Goal: Transaction & Acquisition: Download file/media

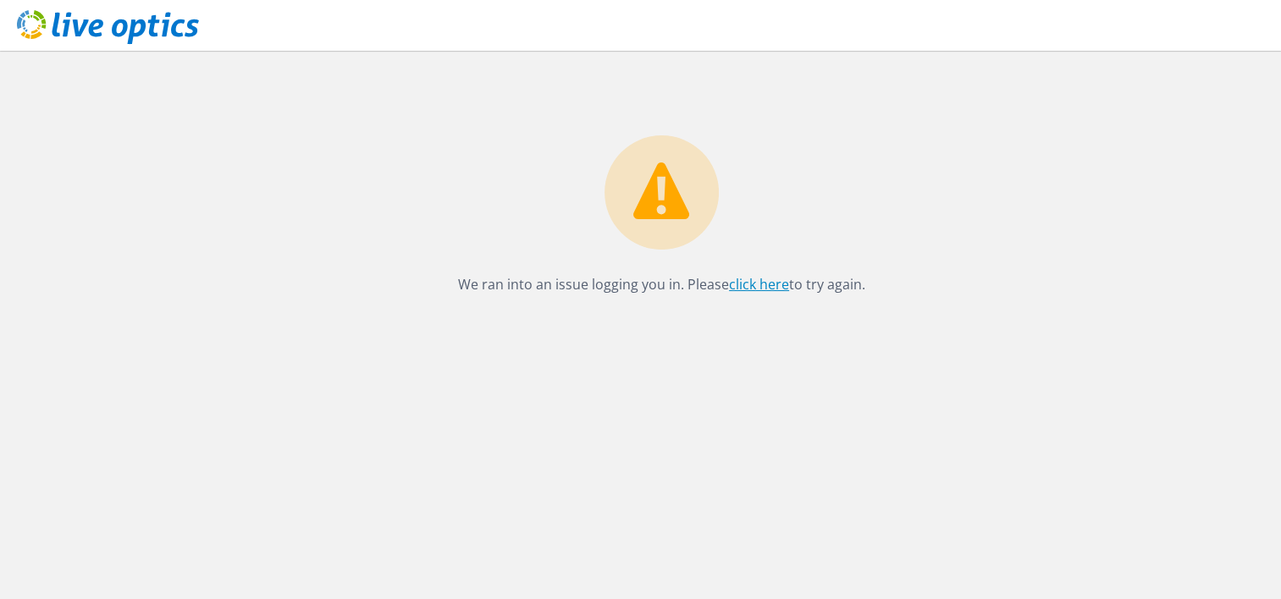
click at [776, 279] on link "click here" at bounding box center [759, 284] width 60 height 19
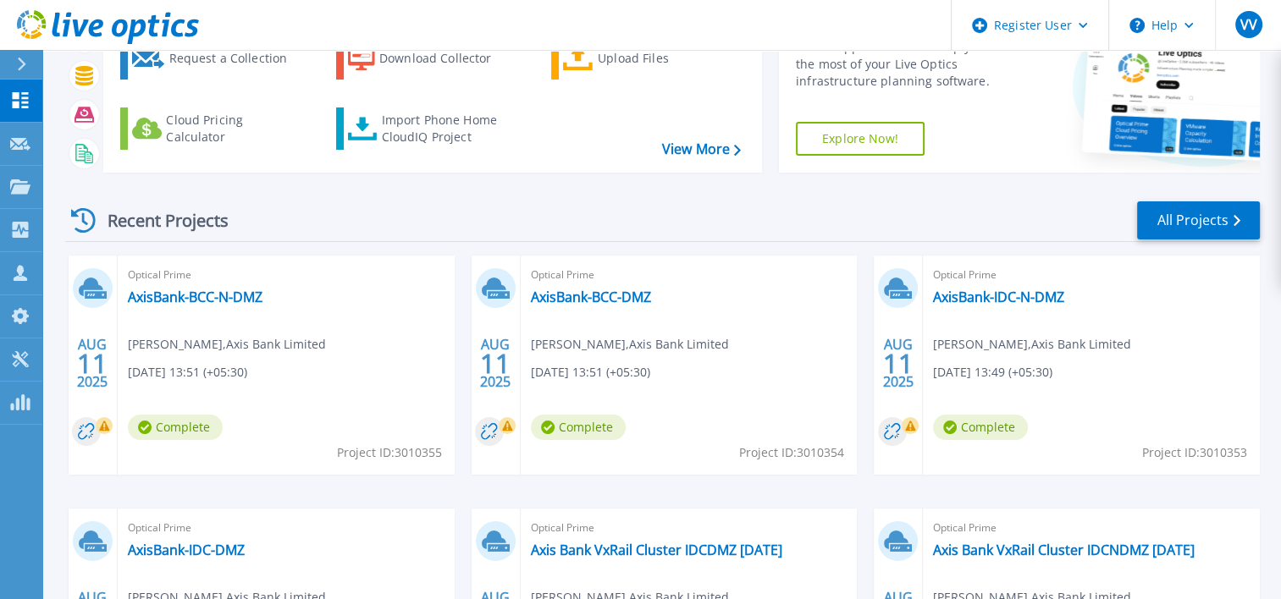
scroll to position [85, 0]
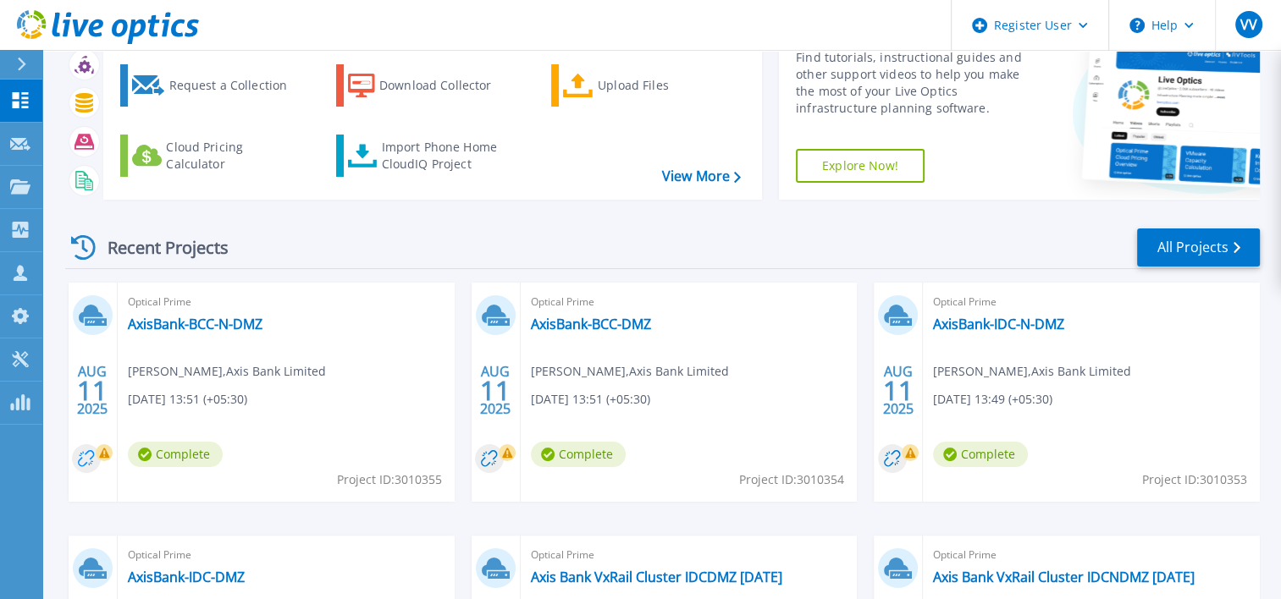
click at [91, 449] on circle at bounding box center [86, 458] width 29 height 29
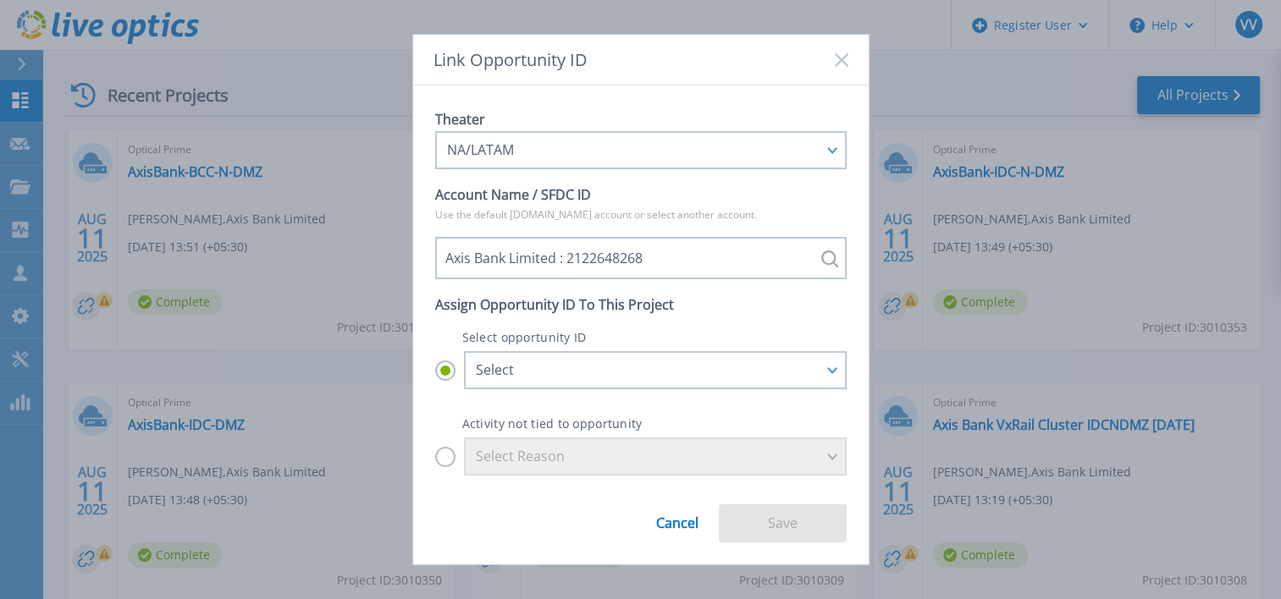
scroll to position [254, 0]
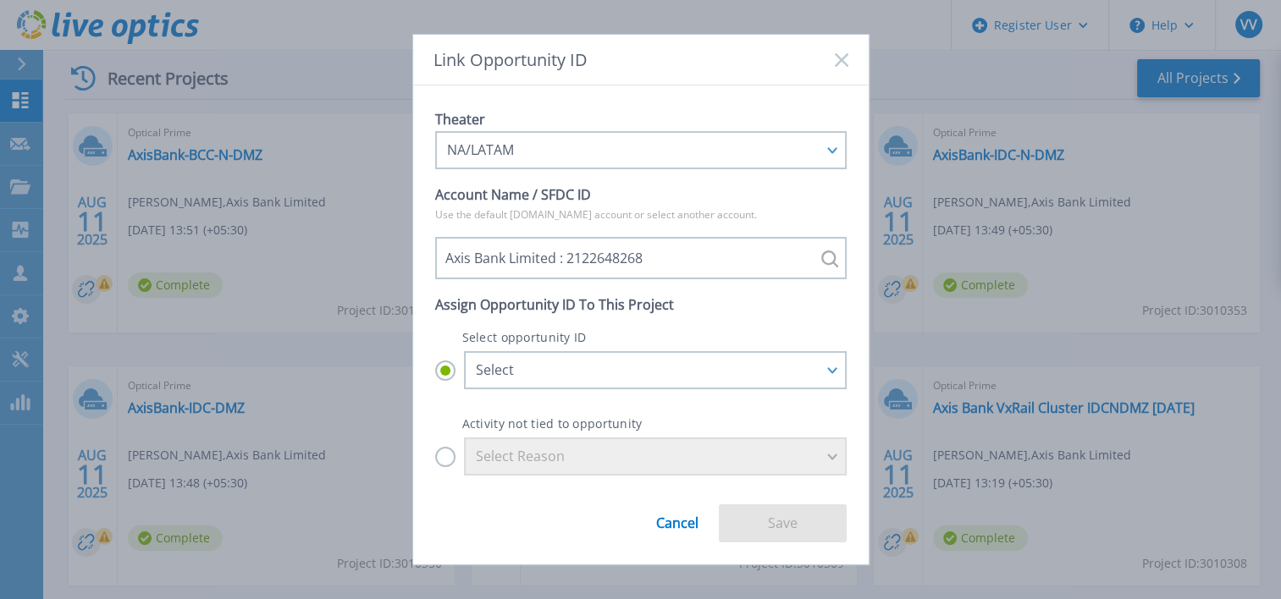
click at [457, 451] on label "Select Reason" at bounding box center [640, 457] width 411 height 38
click at [0, 0] on input "Select Reason" at bounding box center [0, 0] width 0 height 0
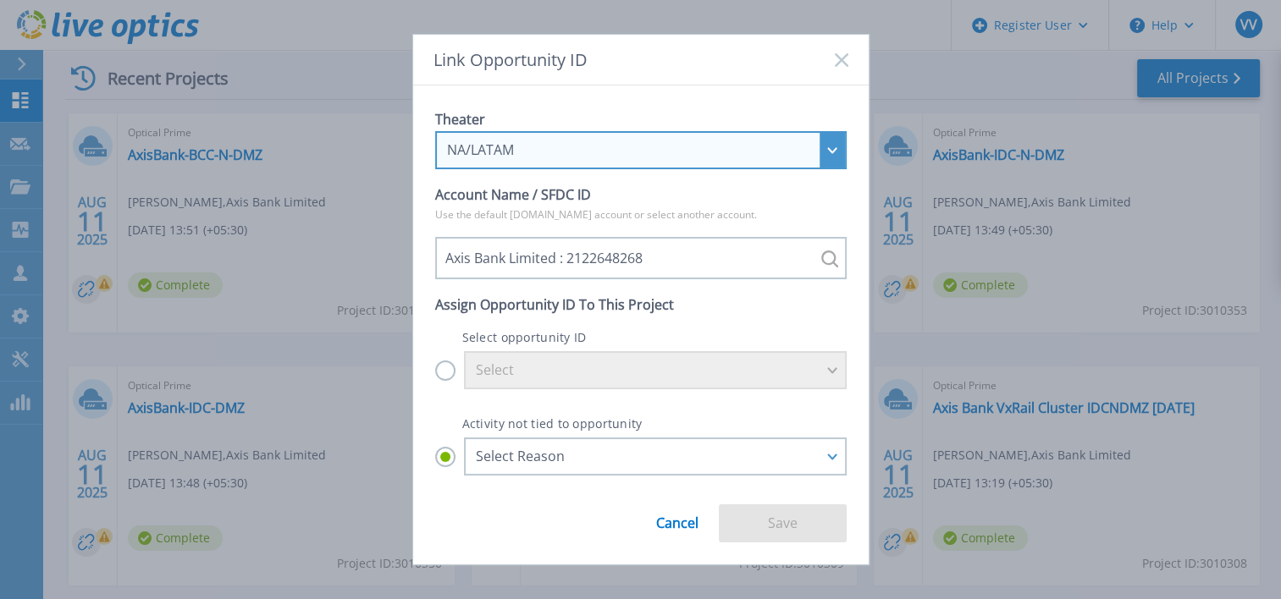
click at [837, 146] on div "NA/LATAM" at bounding box center [640, 150] width 411 height 38
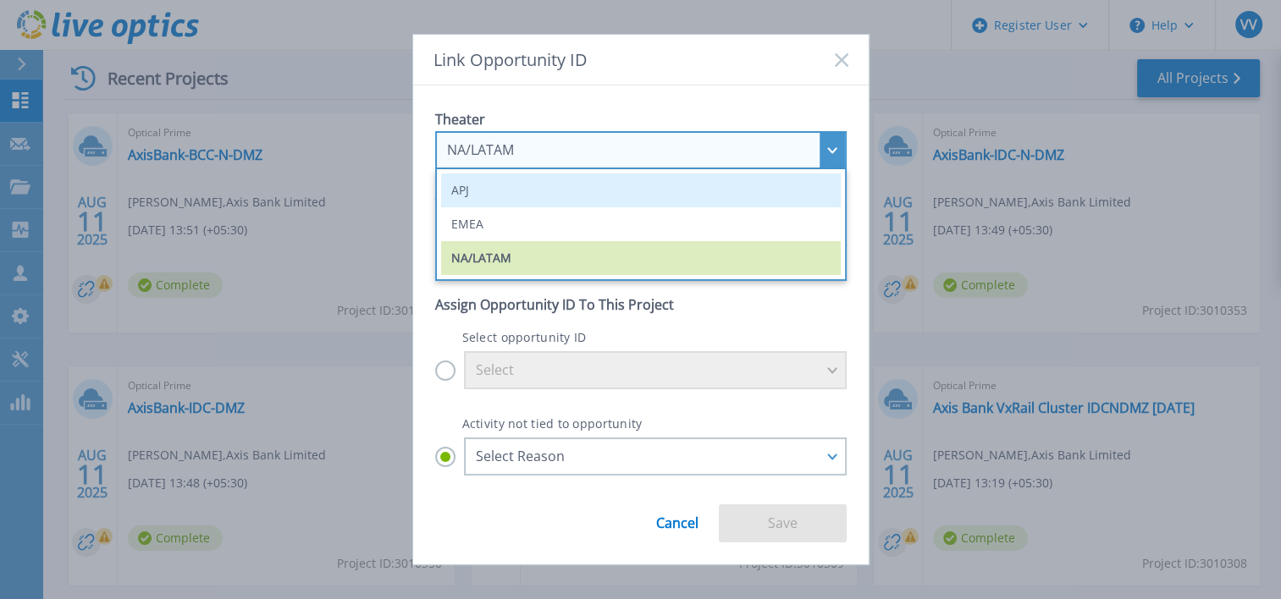
click at [482, 190] on li "APJ" at bounding box center [641, 191] width 400 height 34
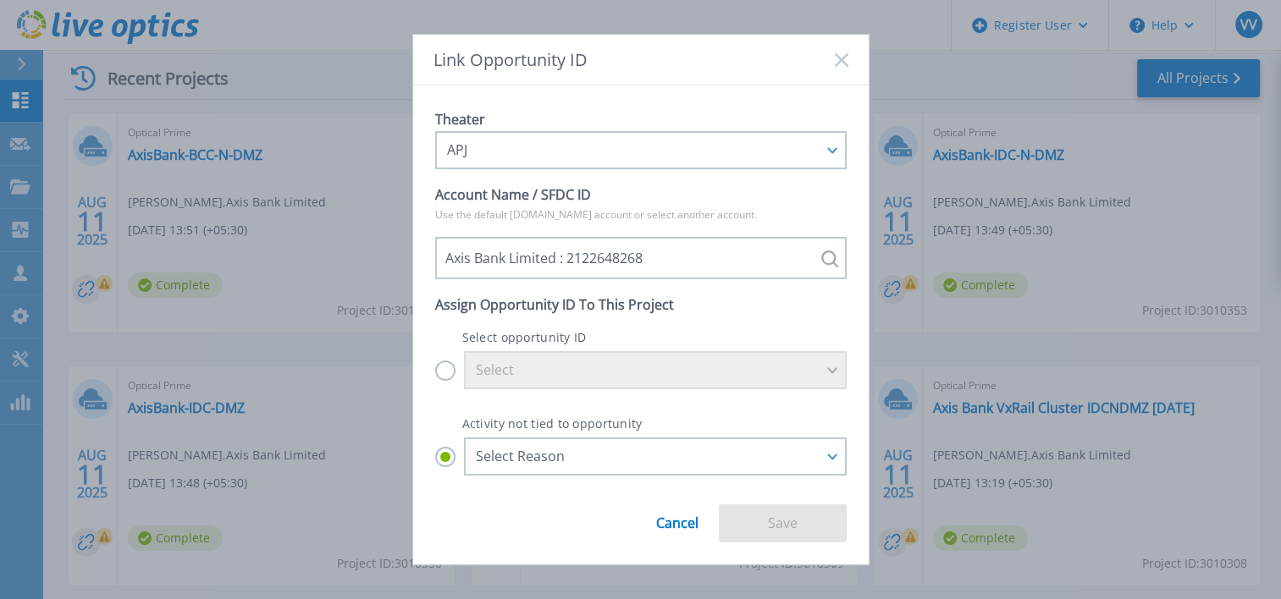
click at [677, 525] on link "Cancel" at bounding box center [677, 517] width 42 height 28
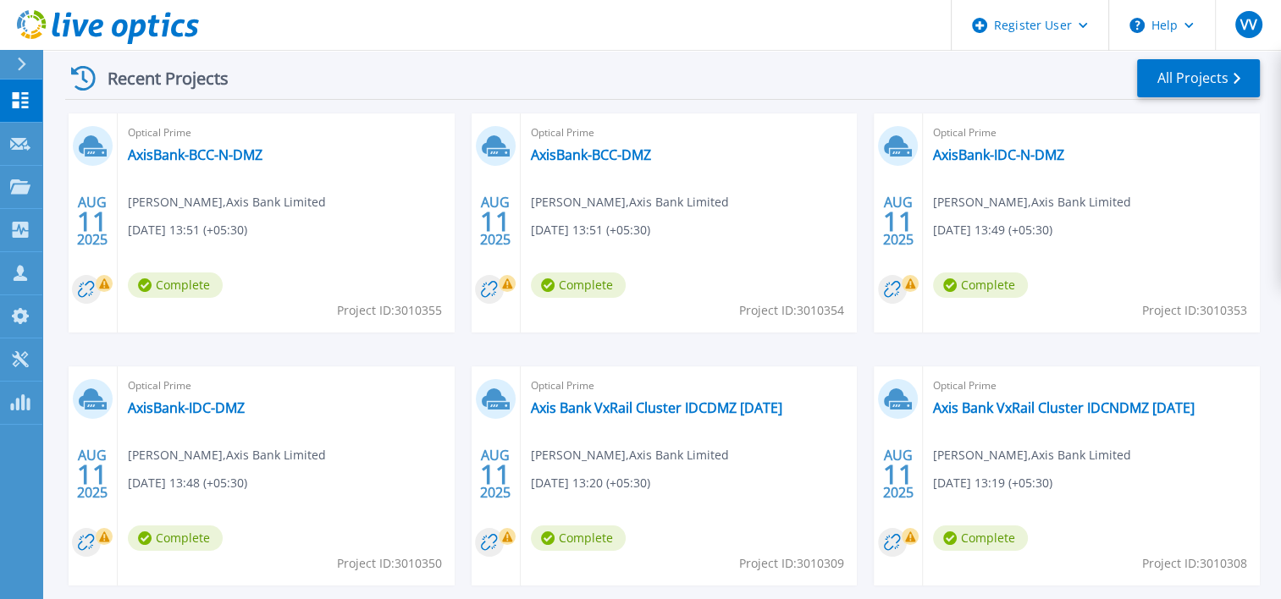
scroll to position [169, 0]
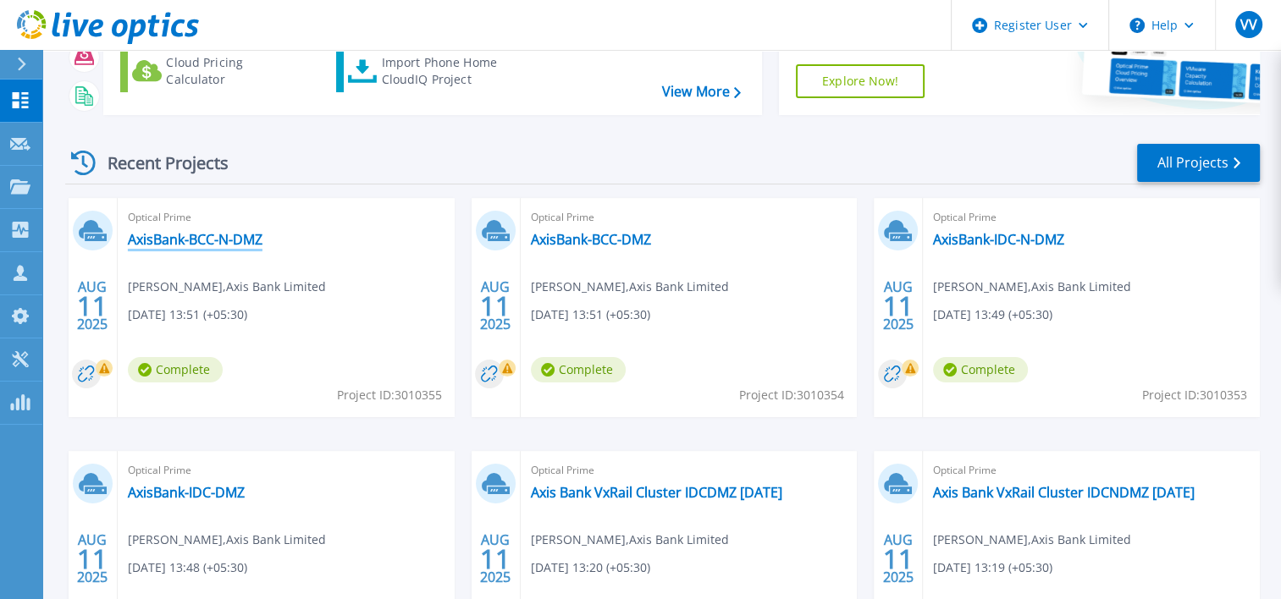
click at [227, 240] on link "AxisBank-BCC-N-DMZ" at bounding box center [195, 239] width 135 height 17
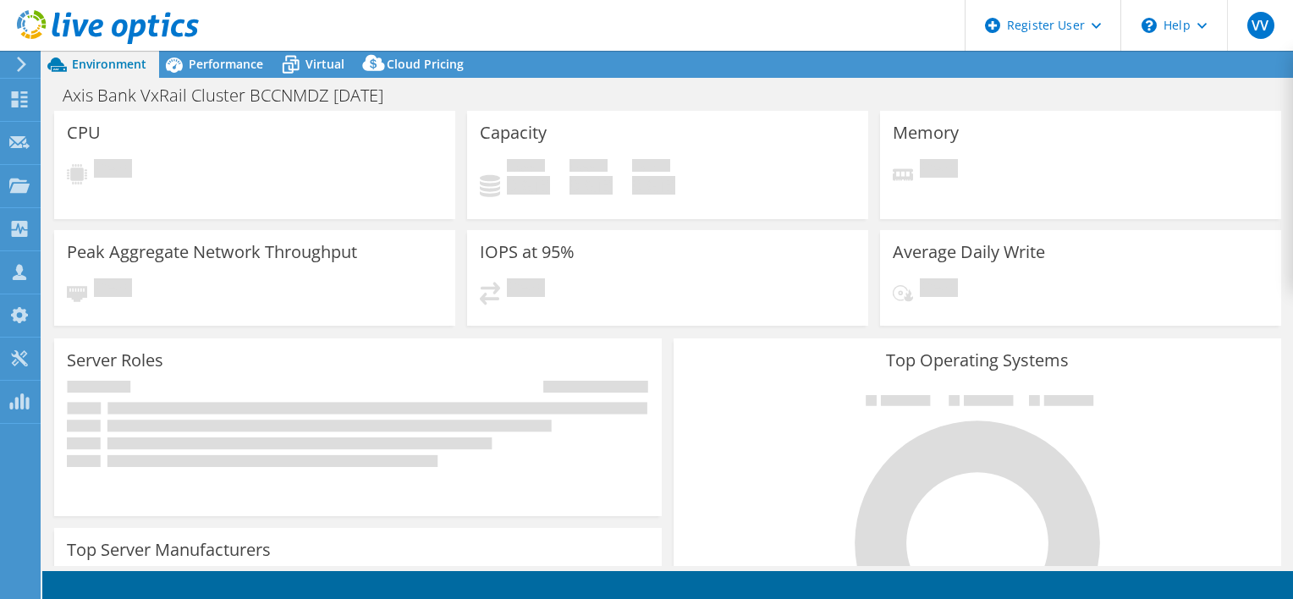
select select "USD"
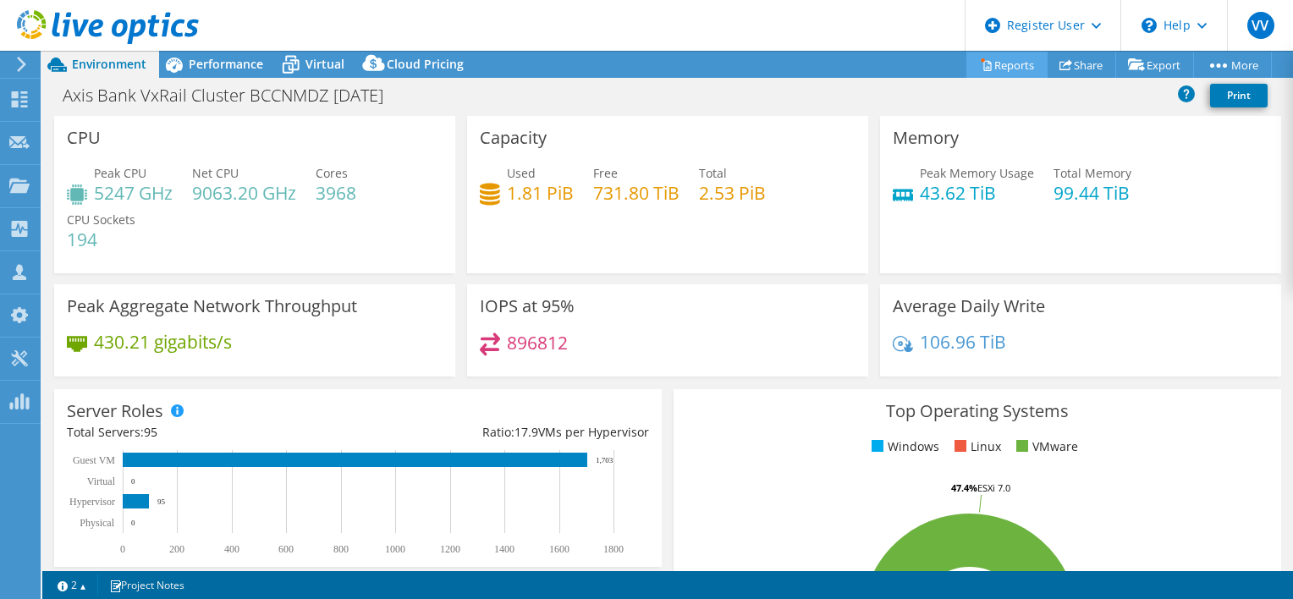
click at [999, 64] on link "Reports" at bounding box center [1007, 65] width 81 height 26
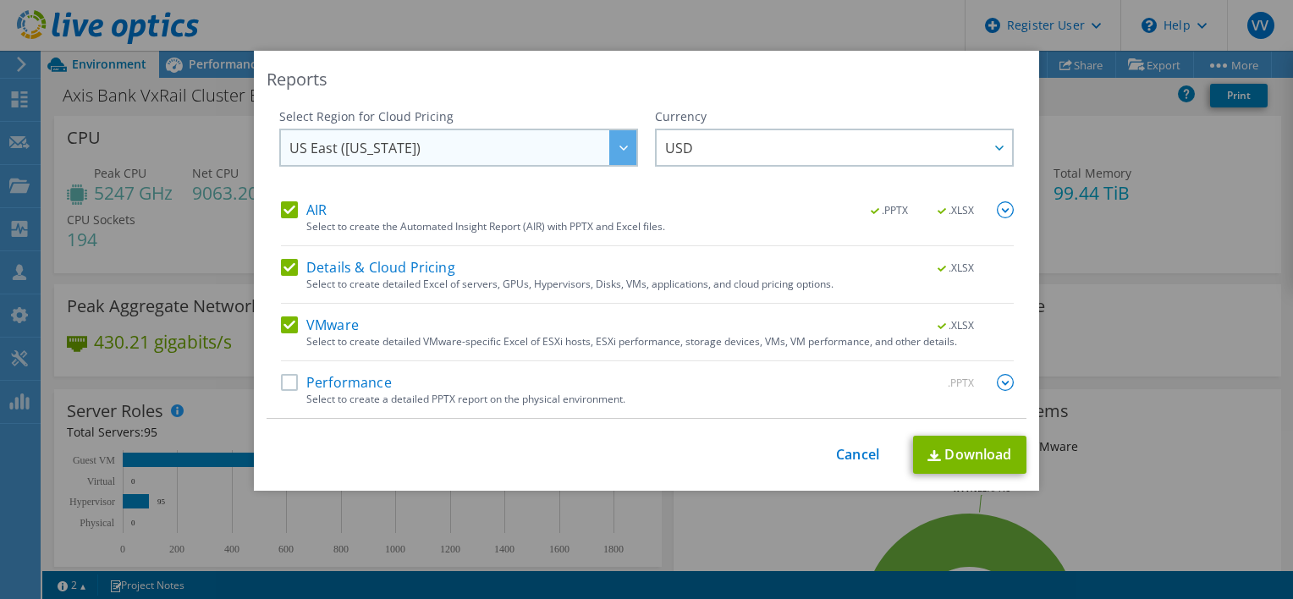
click at [592, 147] on span "US East ([US_STATE])" at bounding box center [462, 147] width 347 height 35
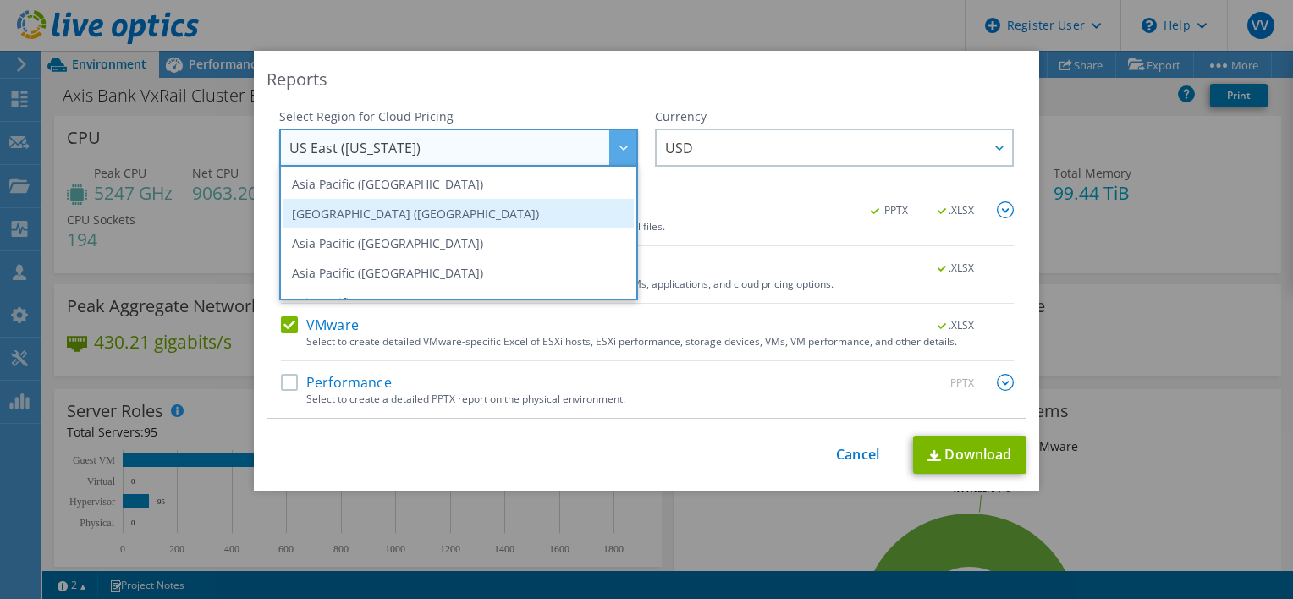
click at [415, 217] on li "[GEOGRAPHIC_DATA] ([GEOGRAPHIC_DATA])" at bounding box center [459, 214] width 350 height 30
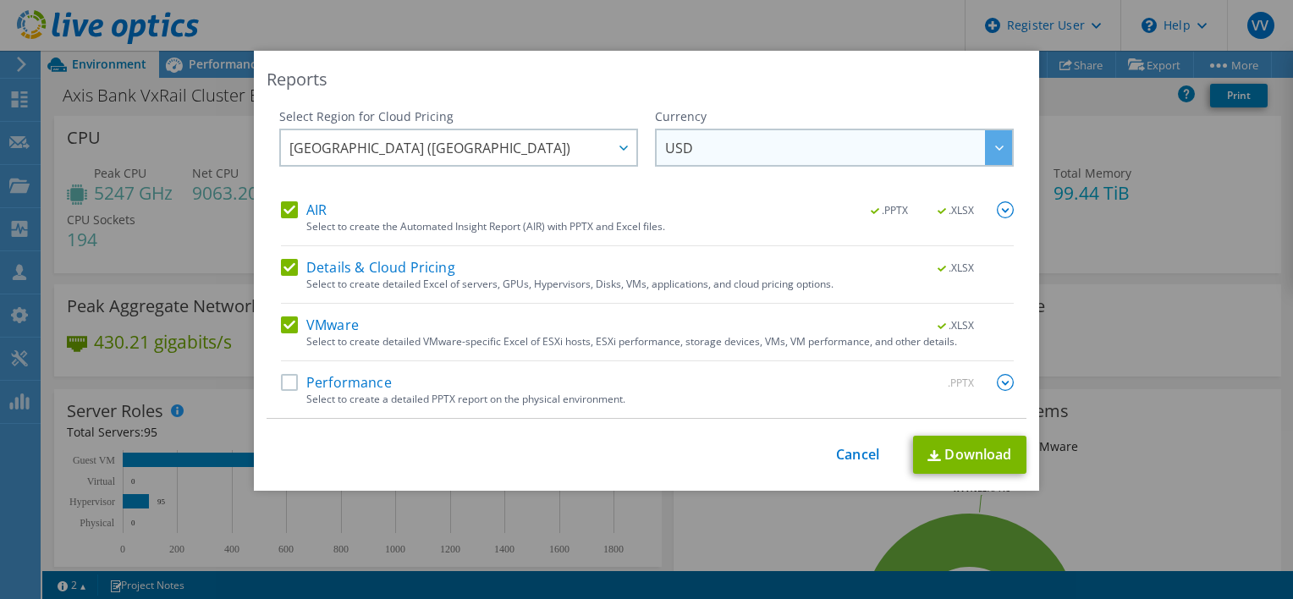
click at [876, 150] on span "USD" at bounding box center [838, 147] width 347 height 35
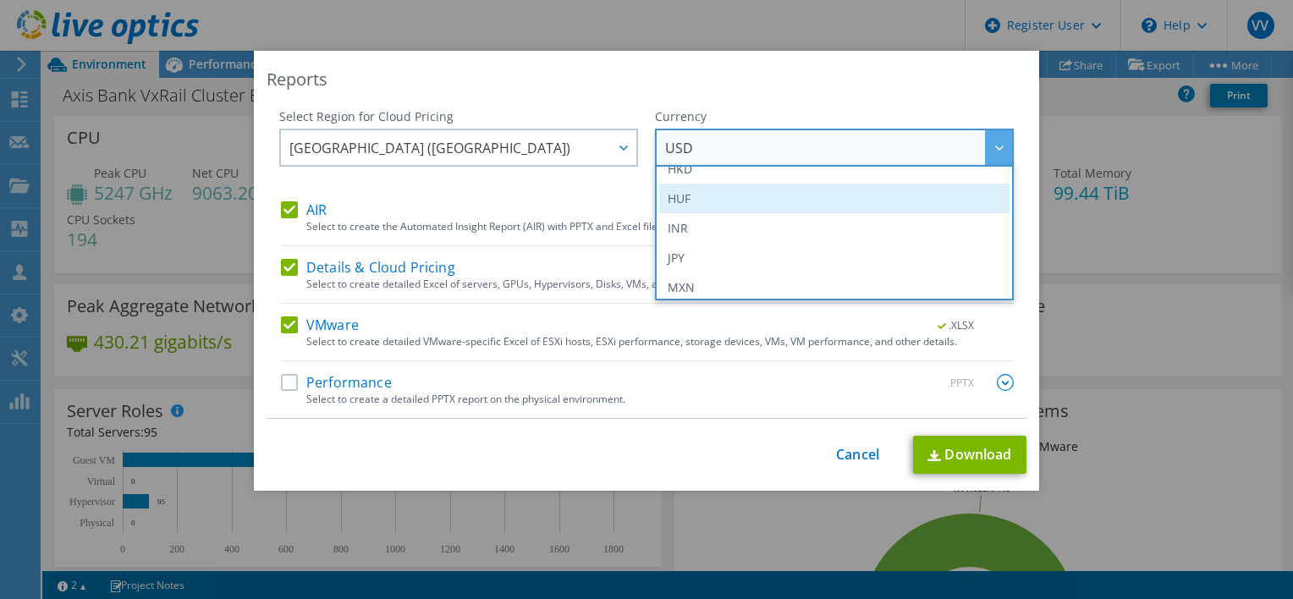
scroll to position [339, 0]
click at [763, 207] on li "INR" at bounding box center [834, 201] width 350 height 30
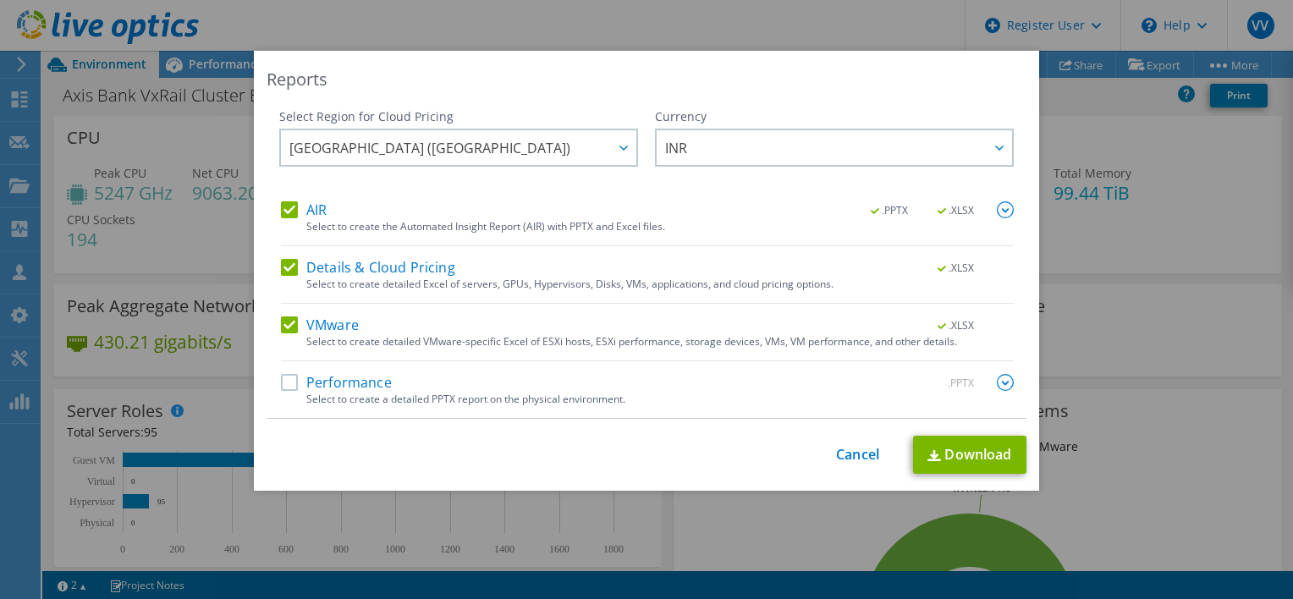
click at [283, 379] on label "Performance" at bounding box center [336, 382] width 111 height 17
click at [0, 0] on input "Performance" at bounding box center [0, 0] width 0 height 0
drag, startPoint x: 855, startPoint y: 449, endPoint x: 857, endPoint y: 400, distance: 49.2
click at [855, 449] on link "Cancel" at bounding box center [857, 455] width 43 height 16
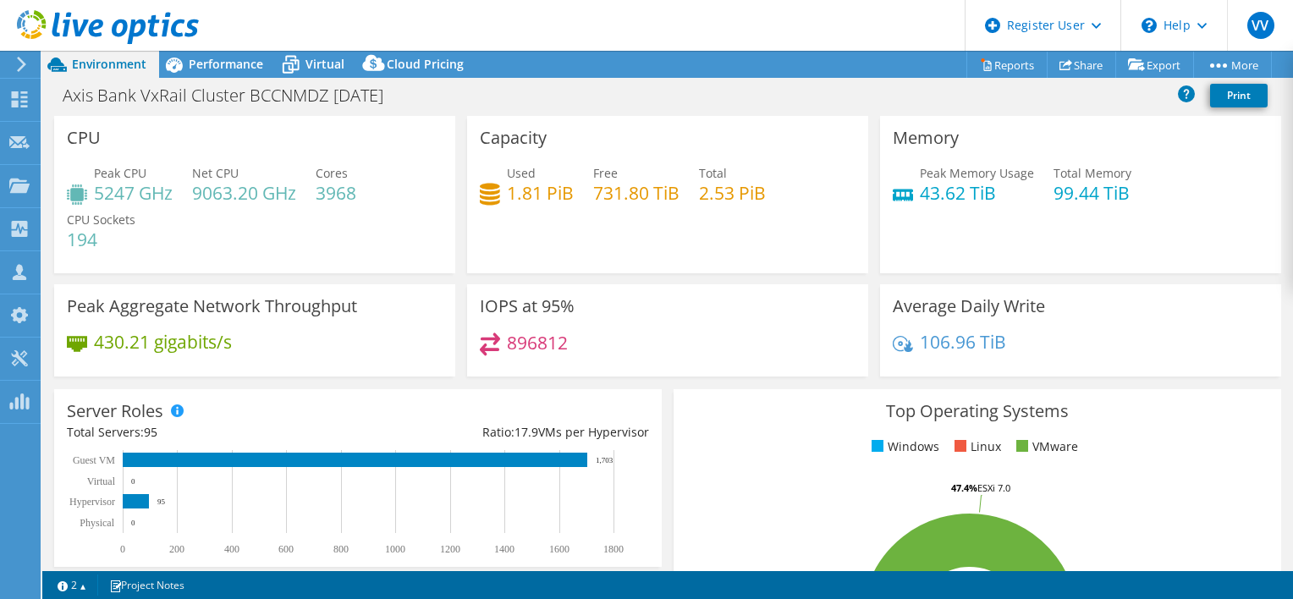
click at [22, 63] on use at bounding box center [21, 64] width 9 height 15
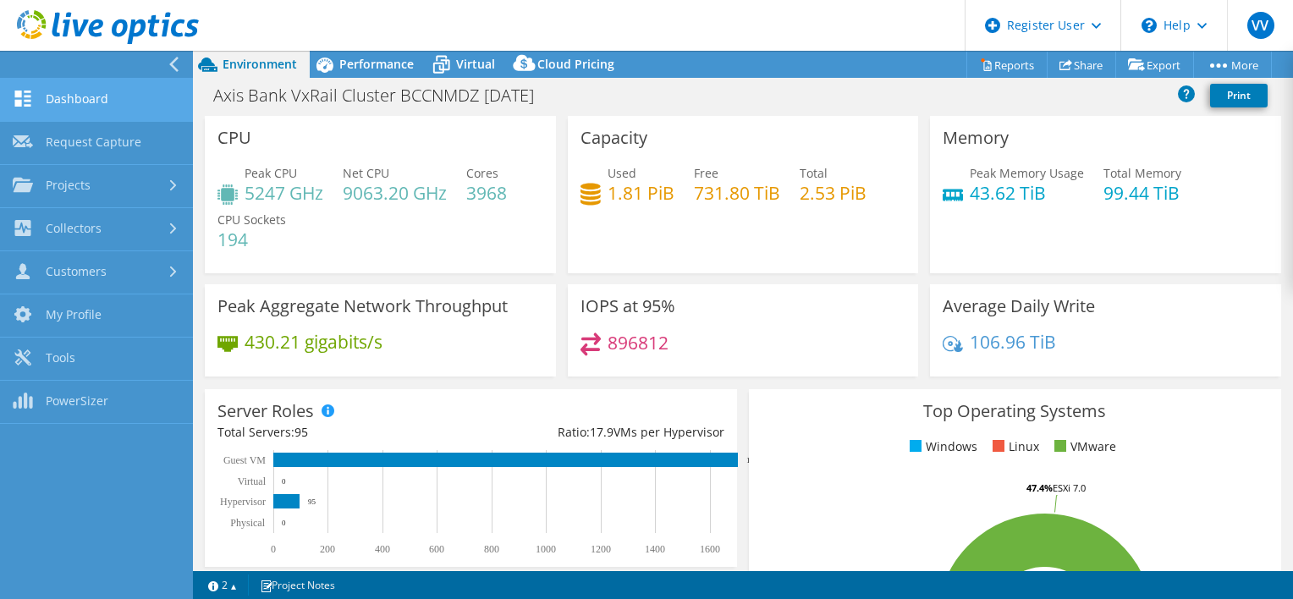
click at [75, 96] on link "Dashboard" at bounding box center [96, 100] width 193 height 43
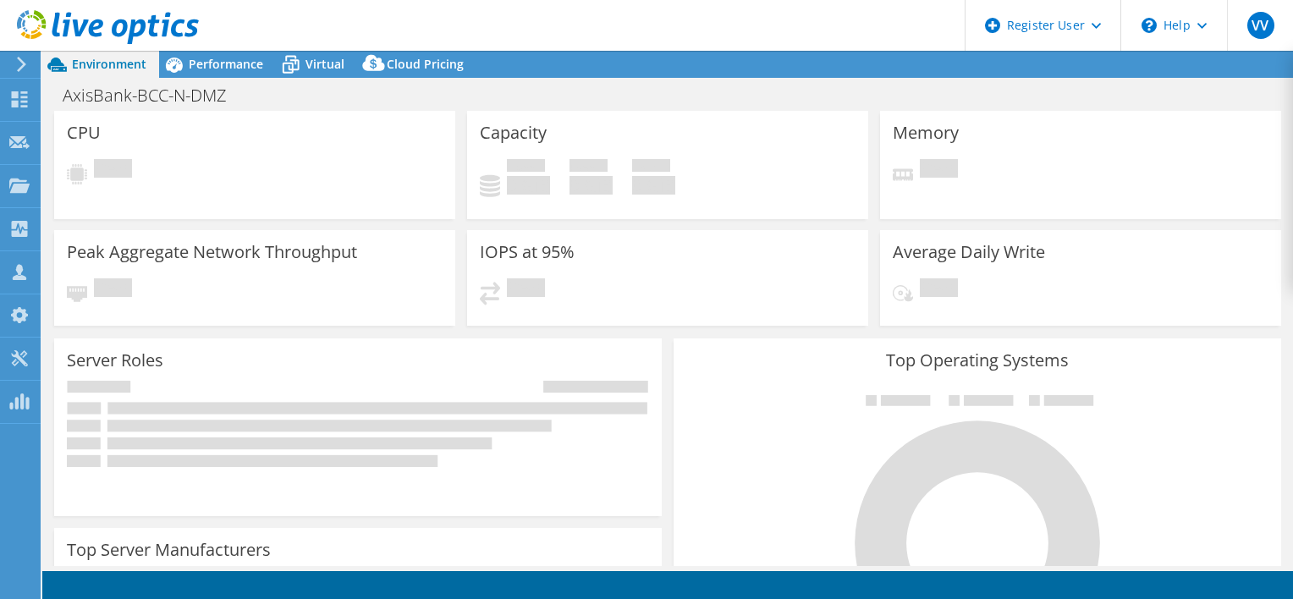
select select "USD"
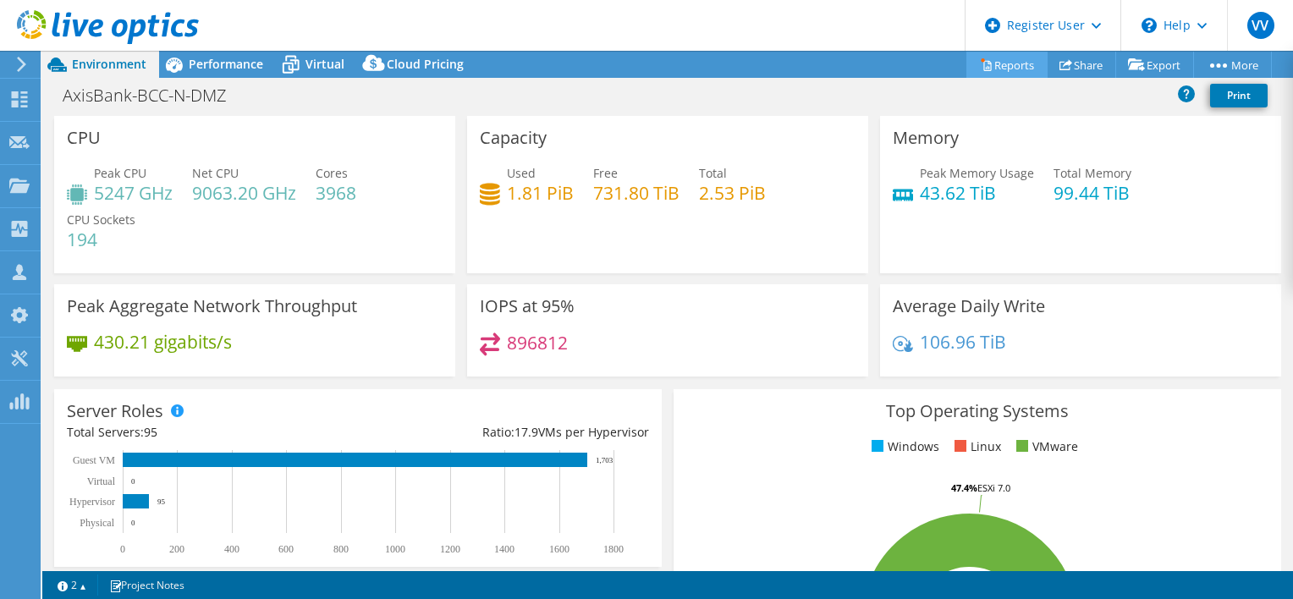
click at [994, 60] on link "Reports" at bounding box center [1007, 65] width 81 height 26
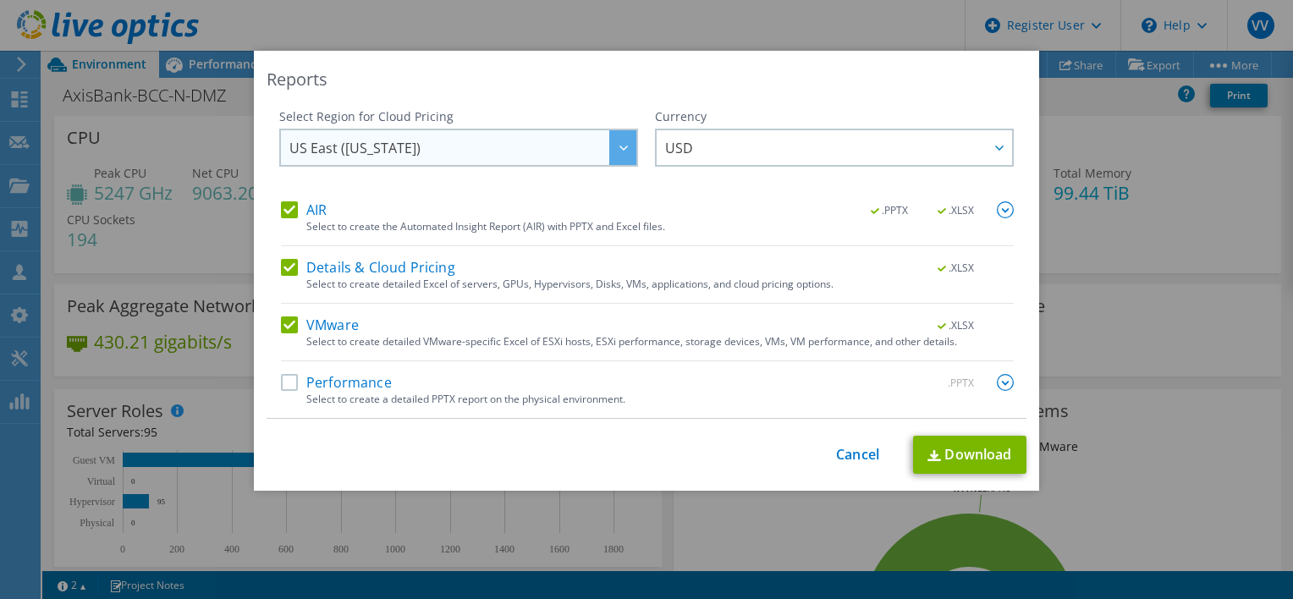
click at [518, 150] on span "US East ([US_STATE])" at bounding box center [462, 147] width 347 height 35
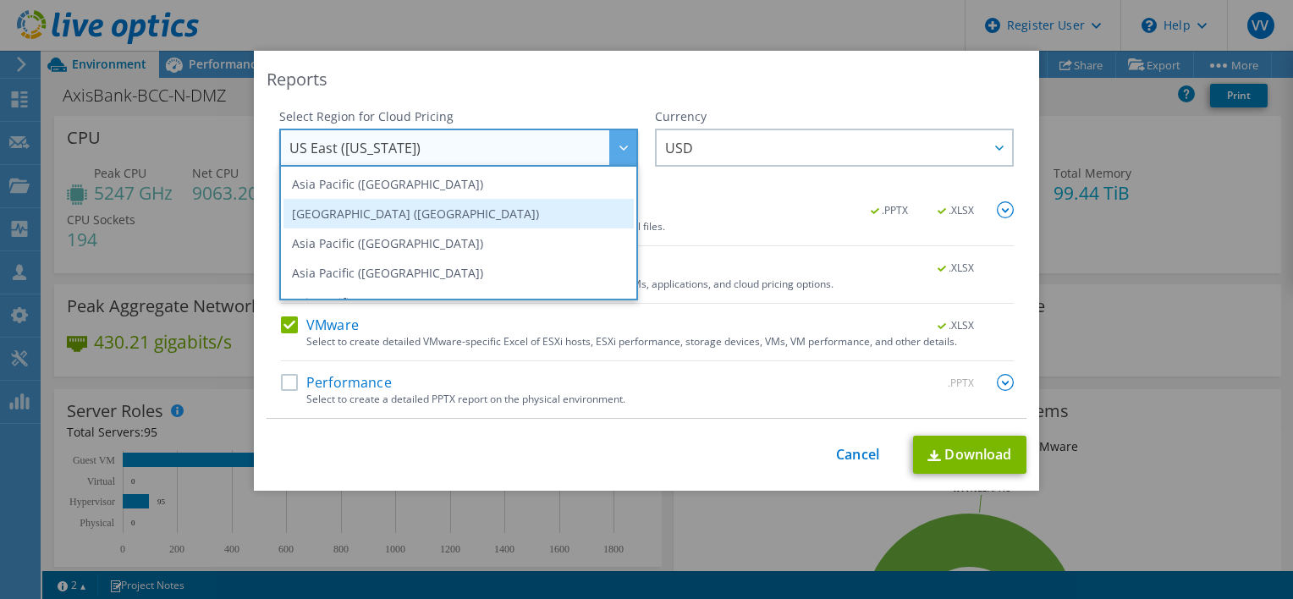
click at [518, 208] on li "[GEOGRAPHIC_DATA] ([GEOGRAPHIC_DATA])" at bounding box center [459, 214] width 350 height 30
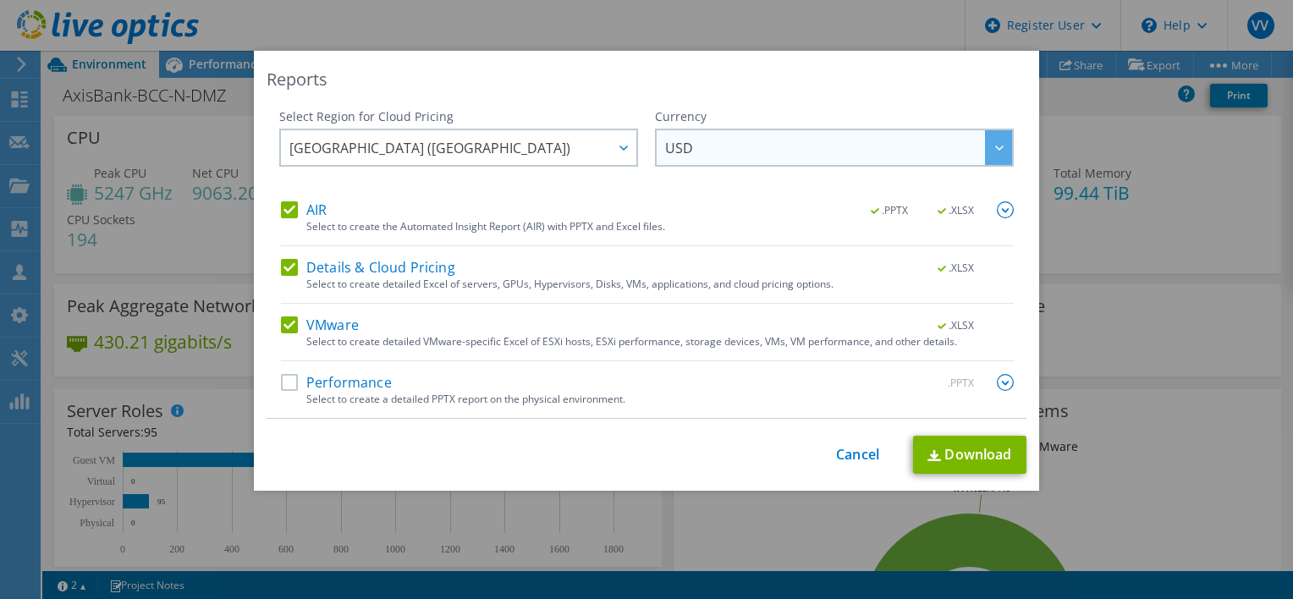
click at [921, 156] on span "USD" at bounding box center [838, 147] width 347 height 35
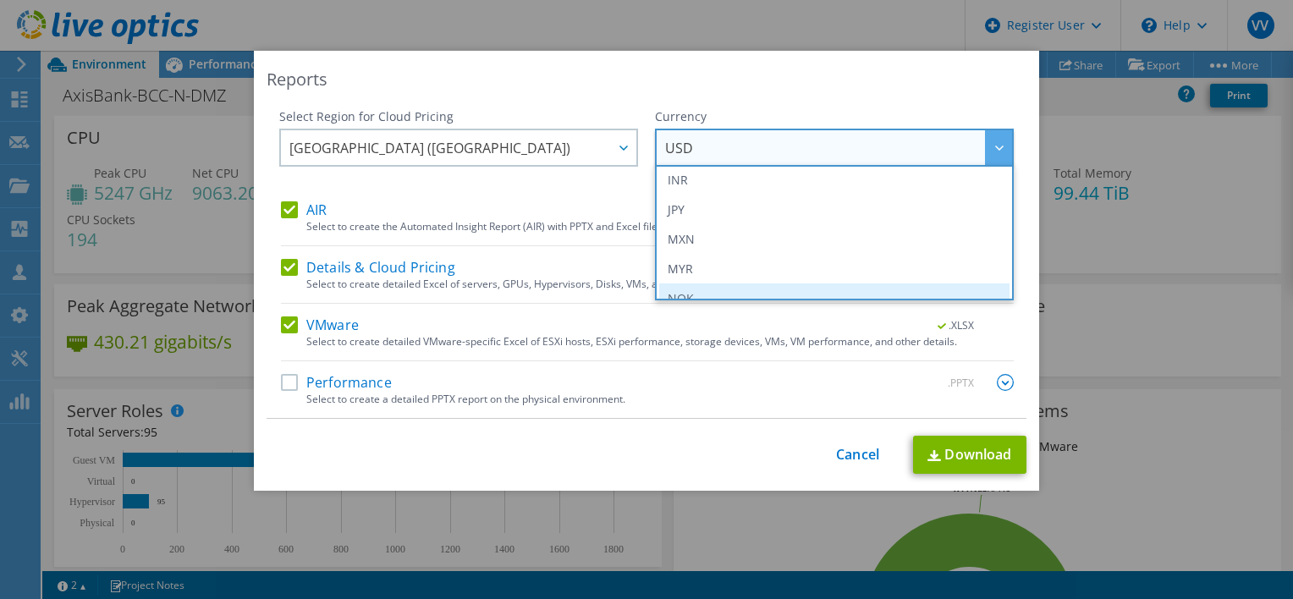
scroll to position [275, 0]
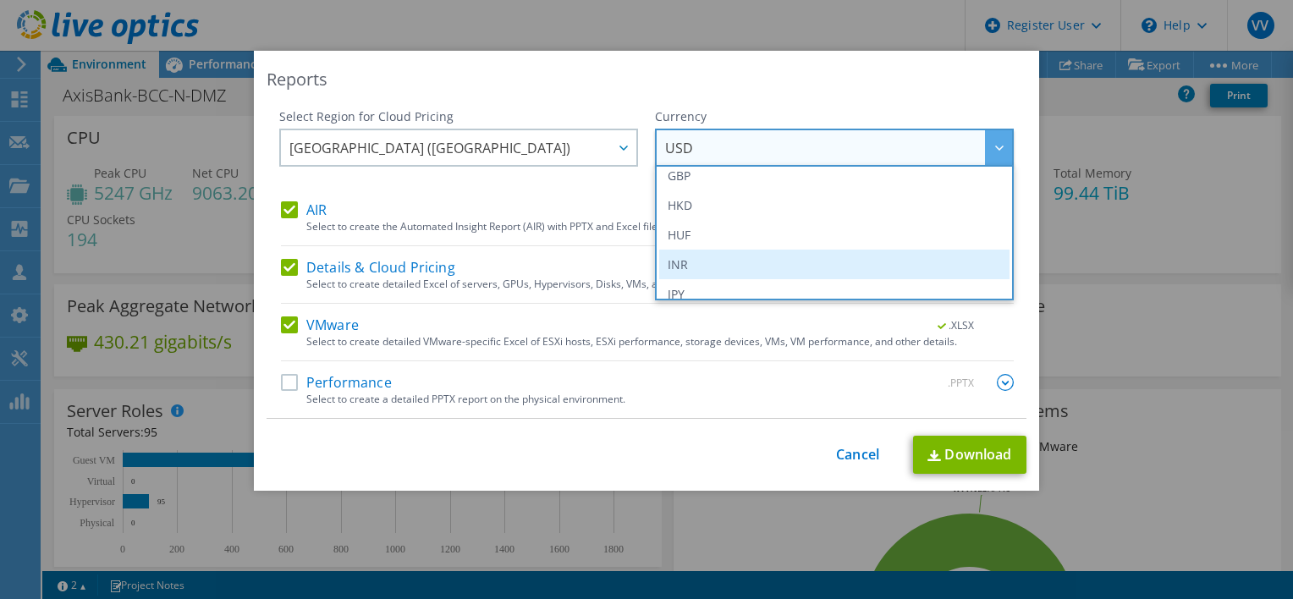
click at [818, 258] on li "INR" at bounding box center [834, 265] width 350 height 30
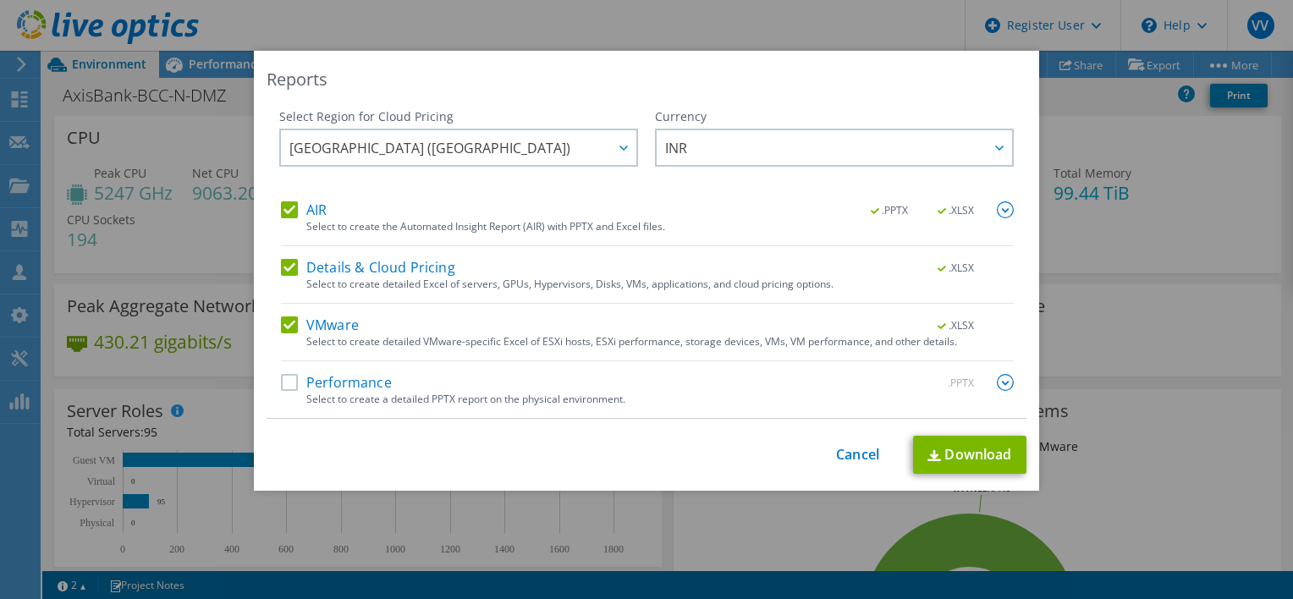
click at [339, 383] on label "Performance" at bounding box center [336, 382] width 111 height 17
click at [0, 0] on input "Performance" at bounding box center [0, 0] width 0 height 0
click at [967, 451] on link "Download" at bounding box center [969, 455] width 113 height 38
click at [1144, 349] on div "Reports Select Region for Cloud Pricing Asia Pacific (Hong Kong) Asia Pacific (…" at bounding box center [646, 300] width 1293 height 498
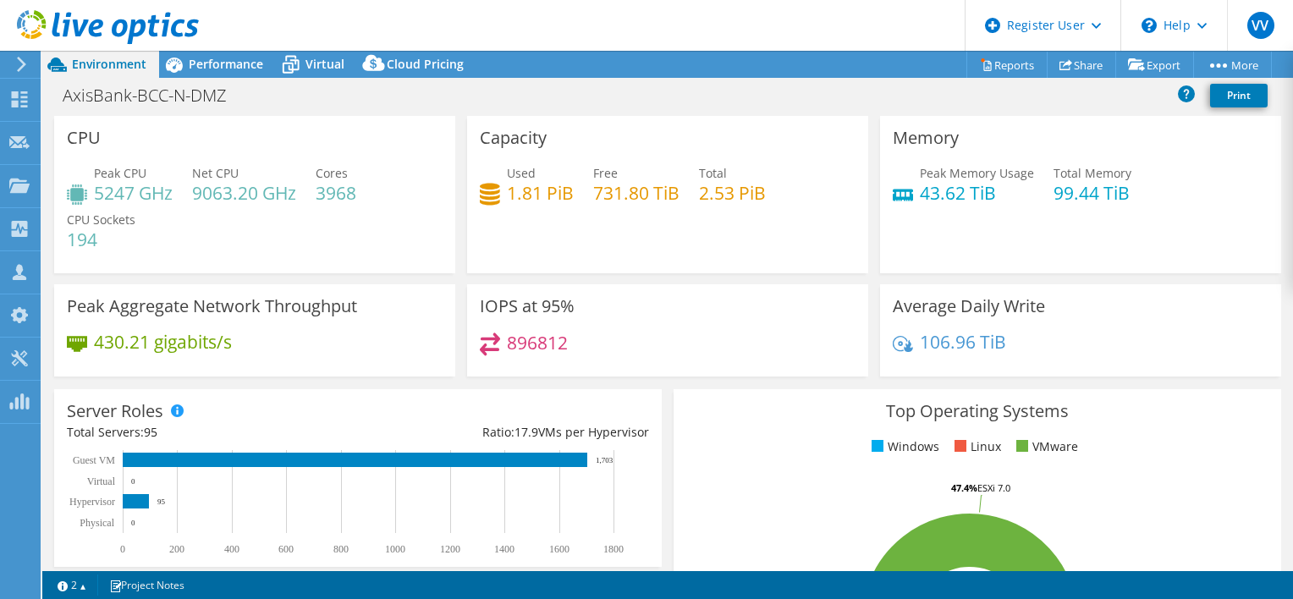
click at [21, 61] on use at bounding box center [21, 64] width 9 height 15
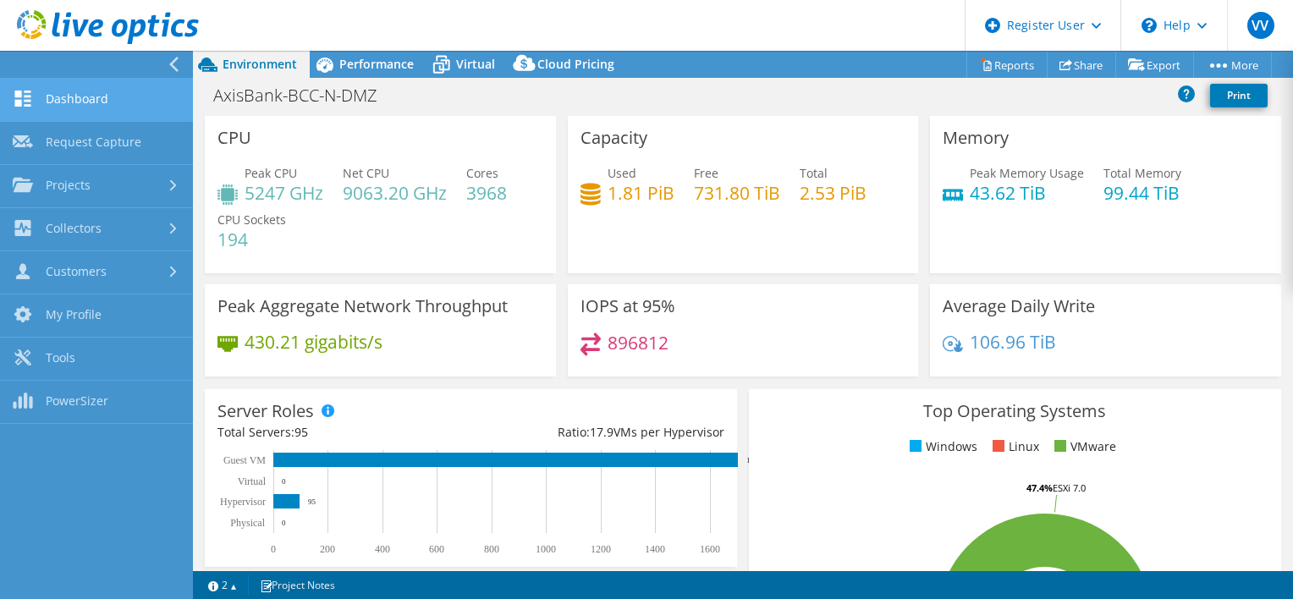
click at [108, 98] on link "Dashboard" at bounding box center [96, 100] width 193 height 43
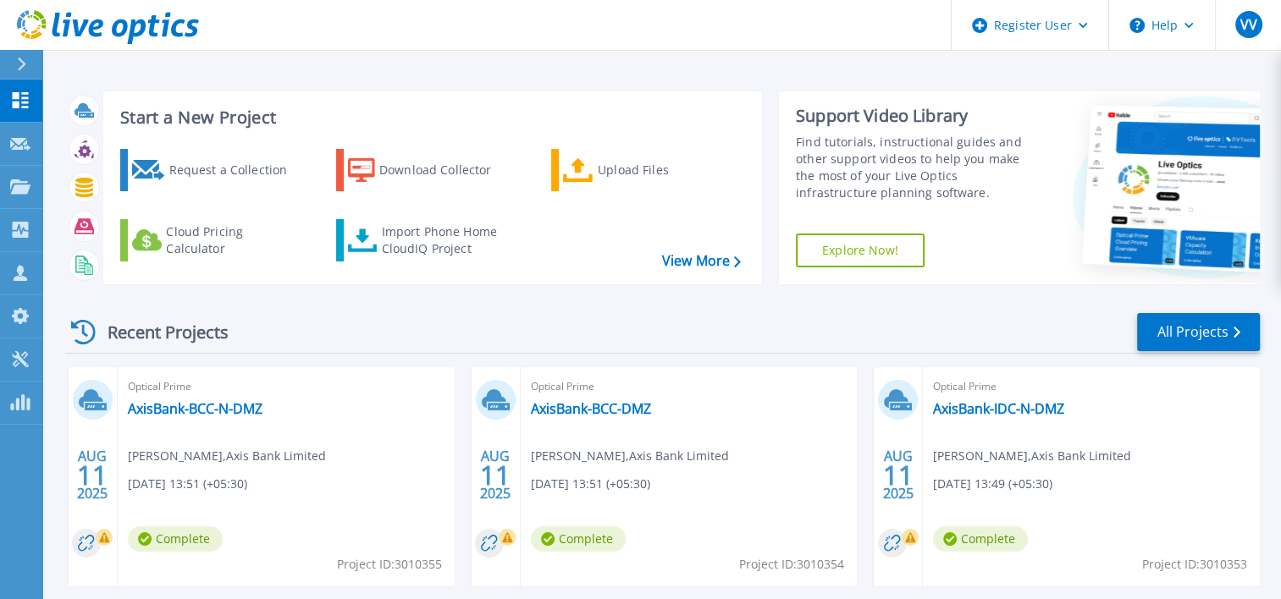
scroll to position [85, 0]
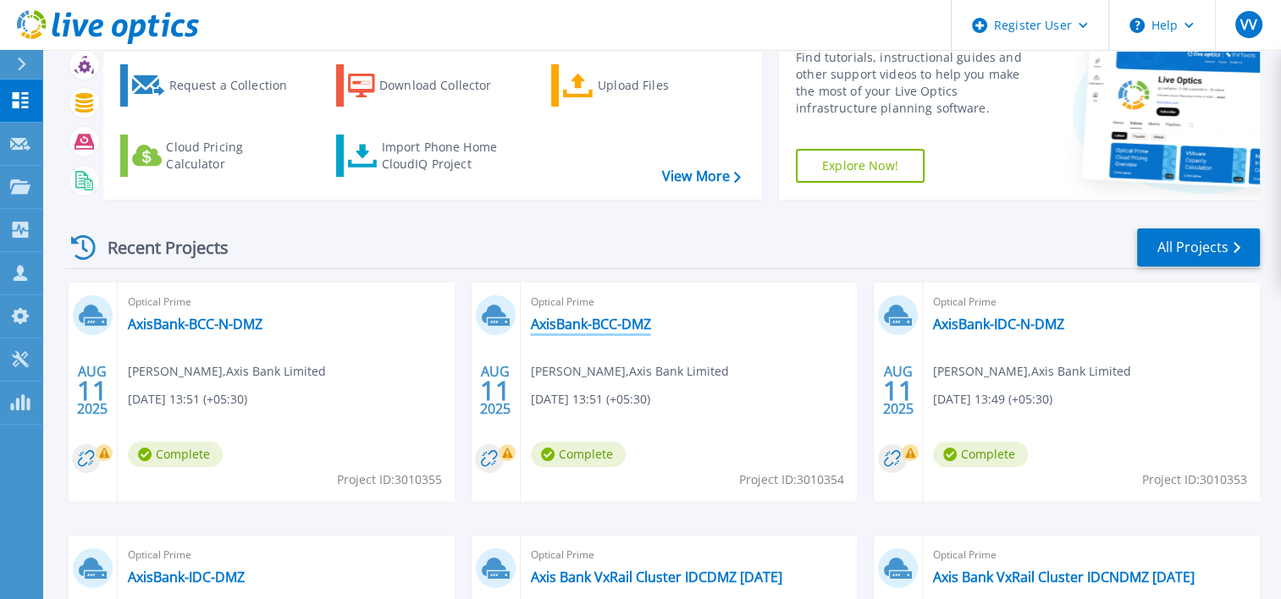
click at [599, 320] on link "AxisBank-BCC-DMZ" at bounding box center [591, 324] width 120 height 17
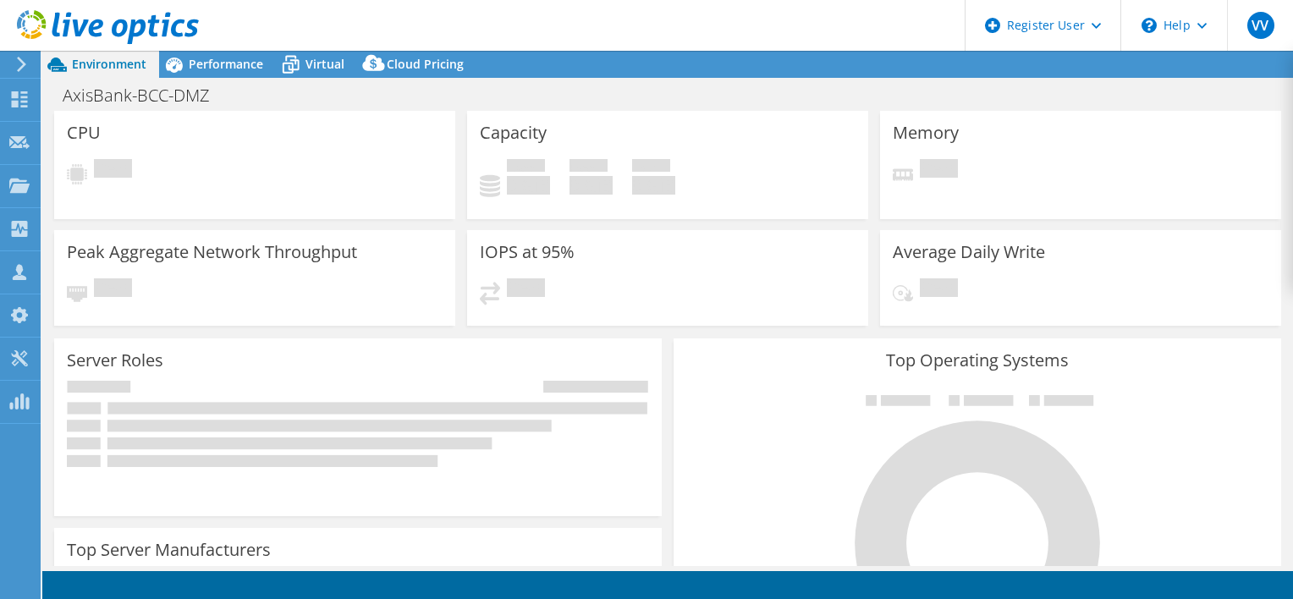
select select "USD"
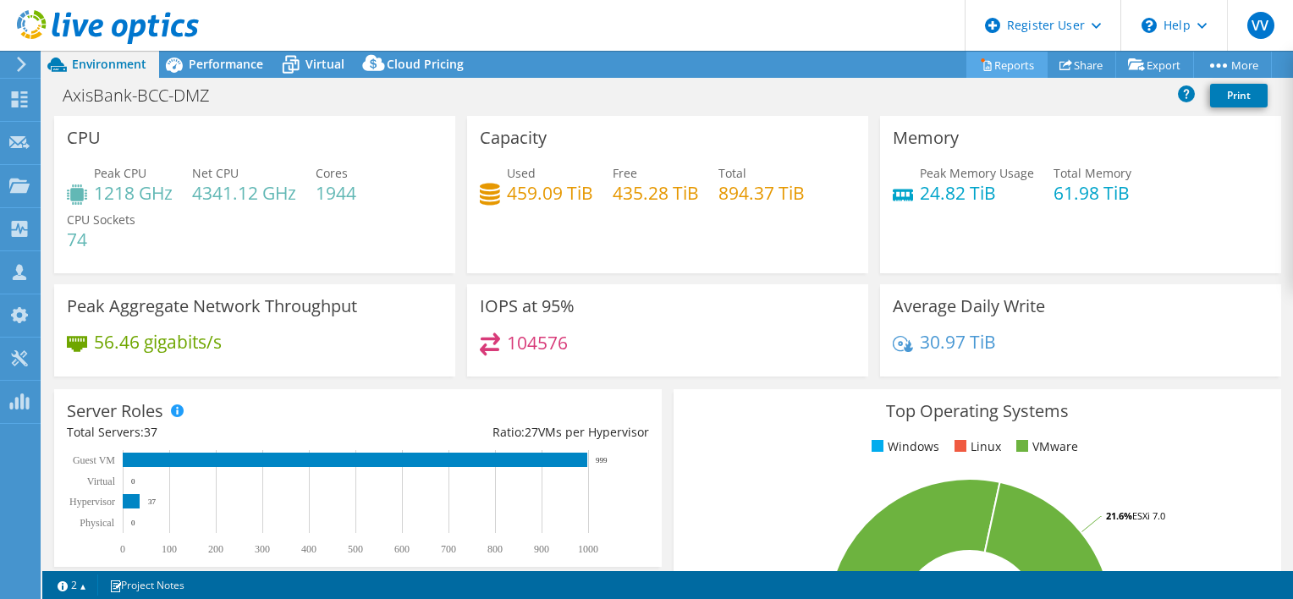
click at [1003, 63] on link "Reports" at bounding box center [1007, 65] width 81 height 26
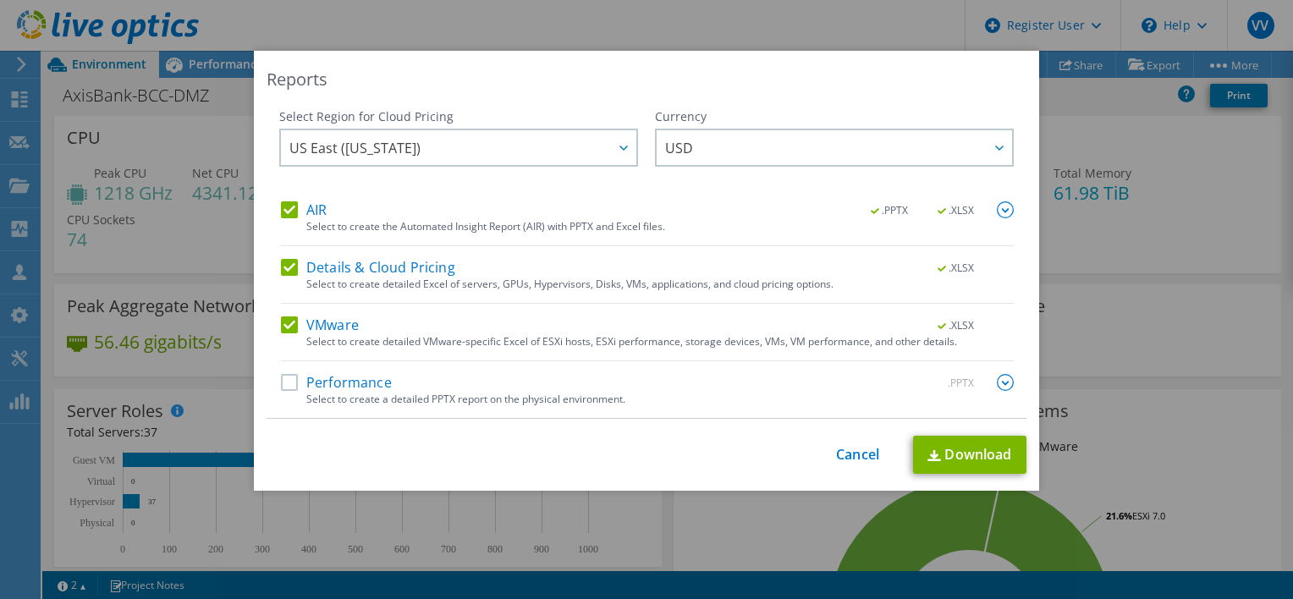
click at [283, 374] on label "Performance" at bounding box center [336, 382] width 111 height 17
click at [0, 0] on input "Performance" at bounding box center [0, 0] width 0 height 0
click at [609, 149] on div at bounding box center [622, 147] width 27 height 35
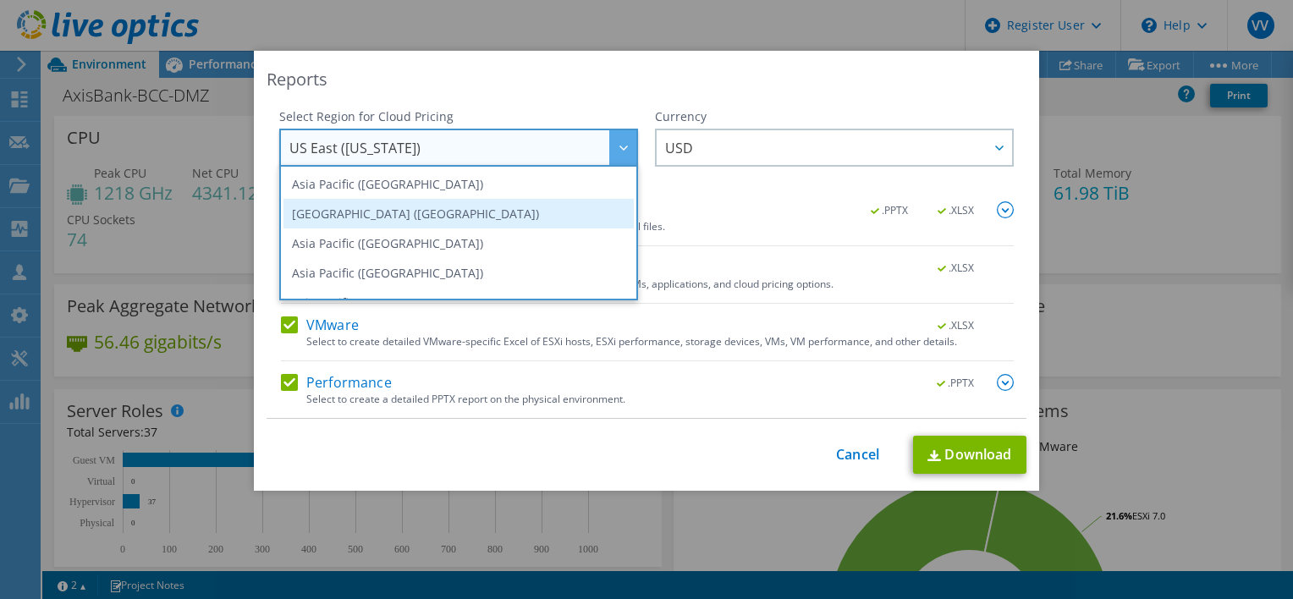
click at [511, 218] on li "Asia Pacific (Mumbai)" at bounding box center [459, 214] width 350 height 30
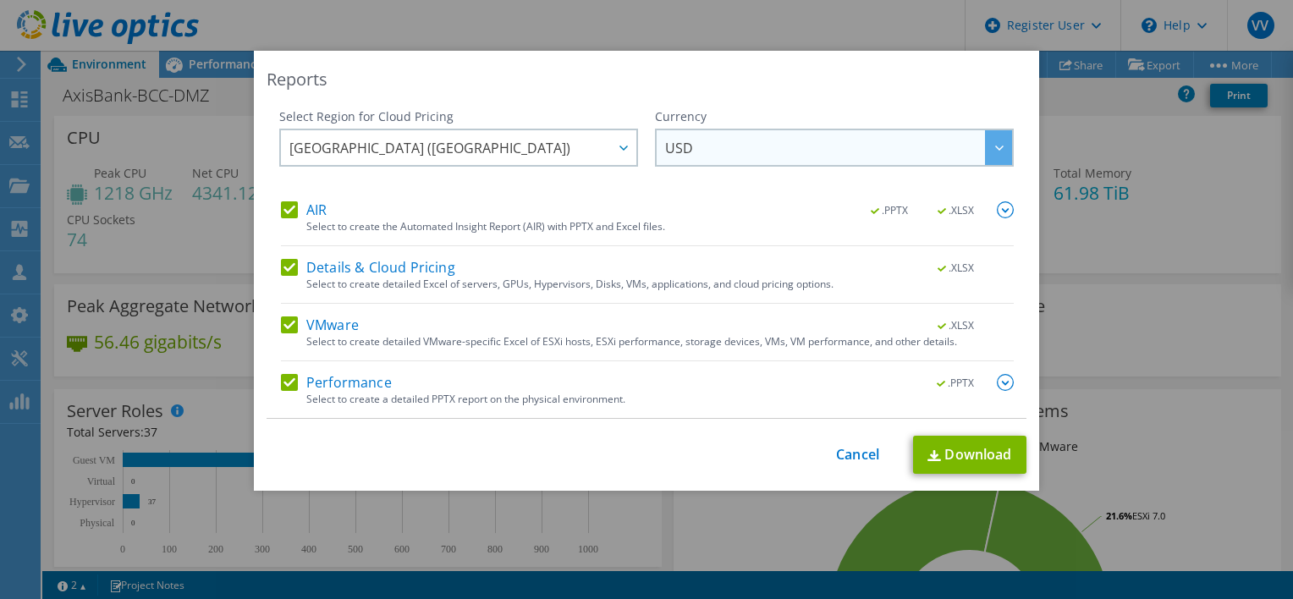
click at [800, 153] on span "USD" at bounding box center [838, 147] width 347 height 35
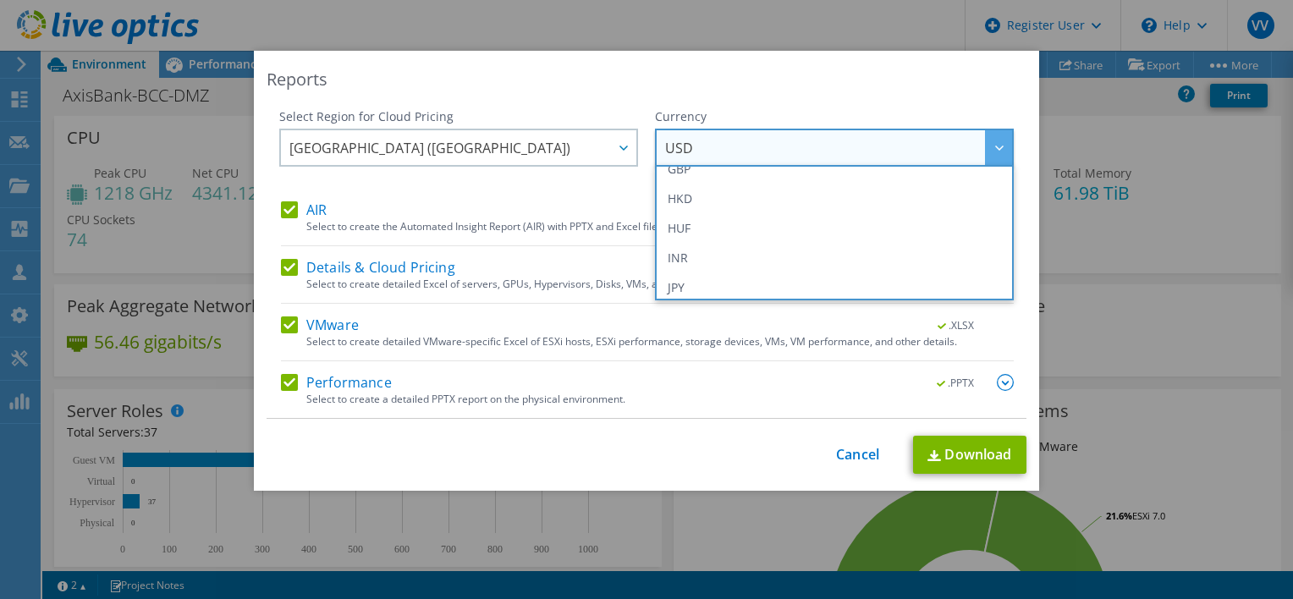
scroll to position [321, 0]
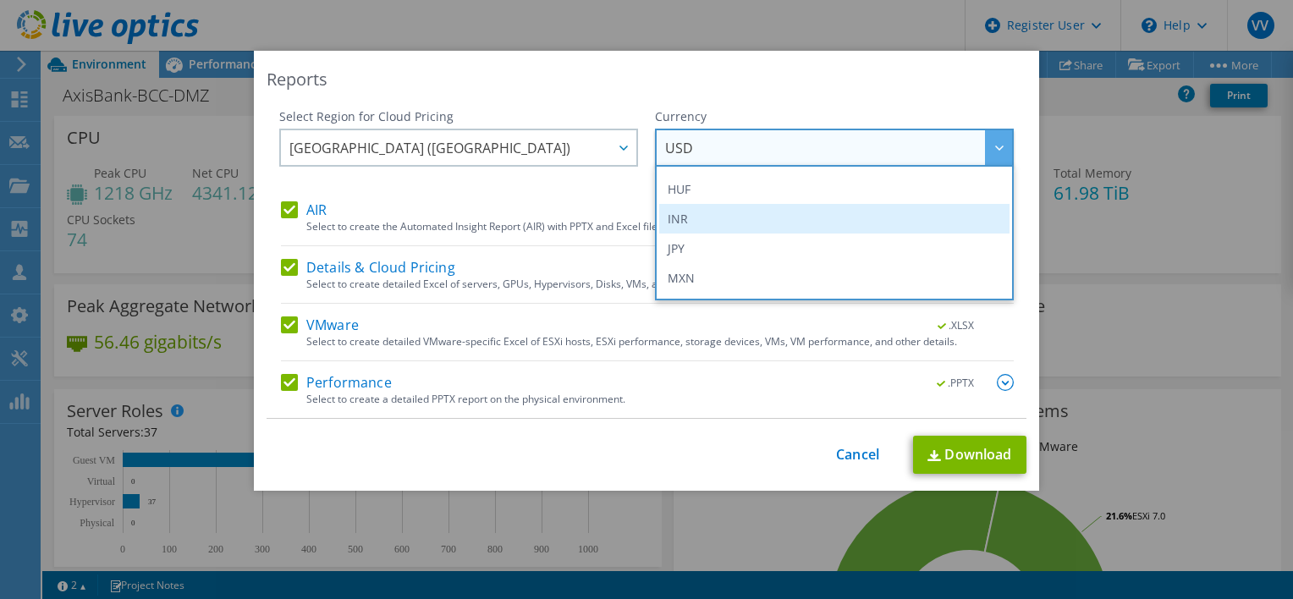
click at [778, 212] on li "INR" at bounding box center [834, 219] width 350 height 30
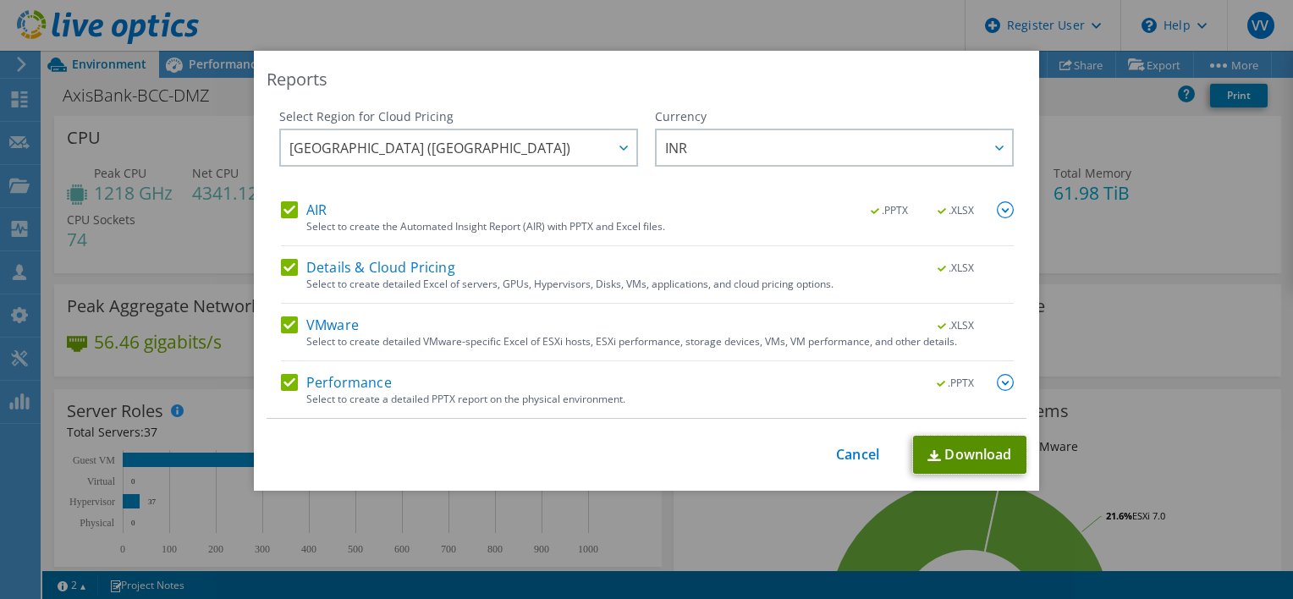
drag, startPoint x: 984, startPoint y: 447, endPoint x: 1001, endPoint y: 440, distance: 18.2
click at [984, 447] on link "Download" at bounding box center [969, 455] width 113 height 38
click at [1226, 229] on div "Reports Select Region for Cloud Pricing Asia Pacific (Hong Kong) Asia Pacific (…" at bounding box center [646, 300] width 1293 height 498
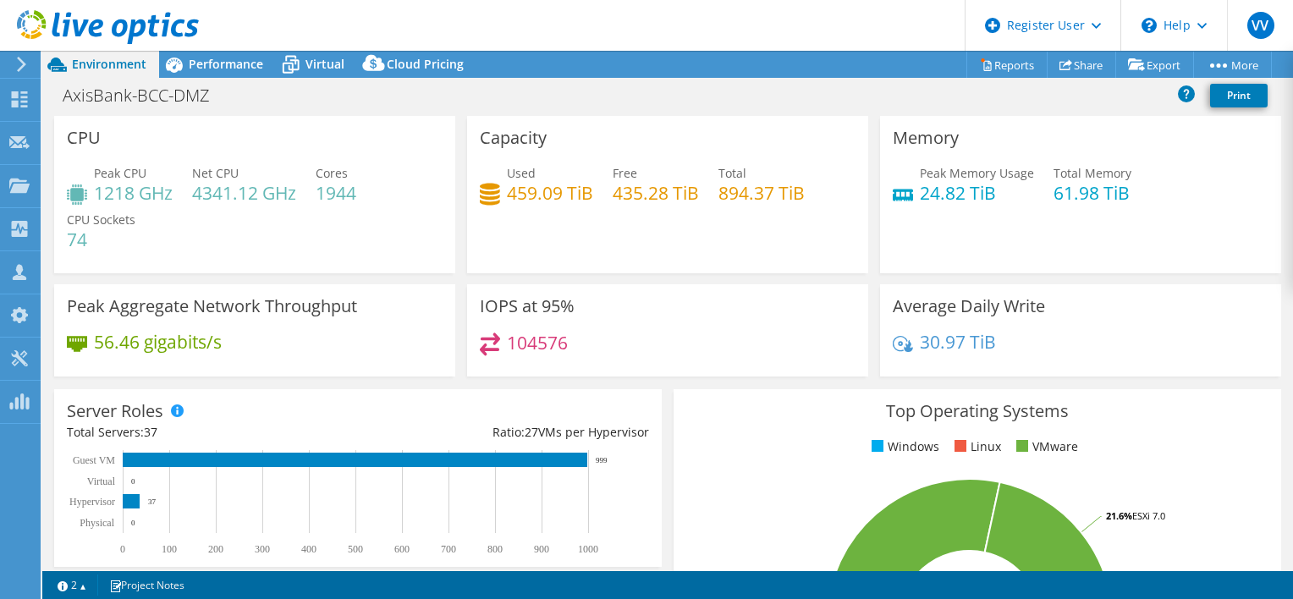
click at [22, 61] on use at bounding box center [21, 64] width 9 height 15
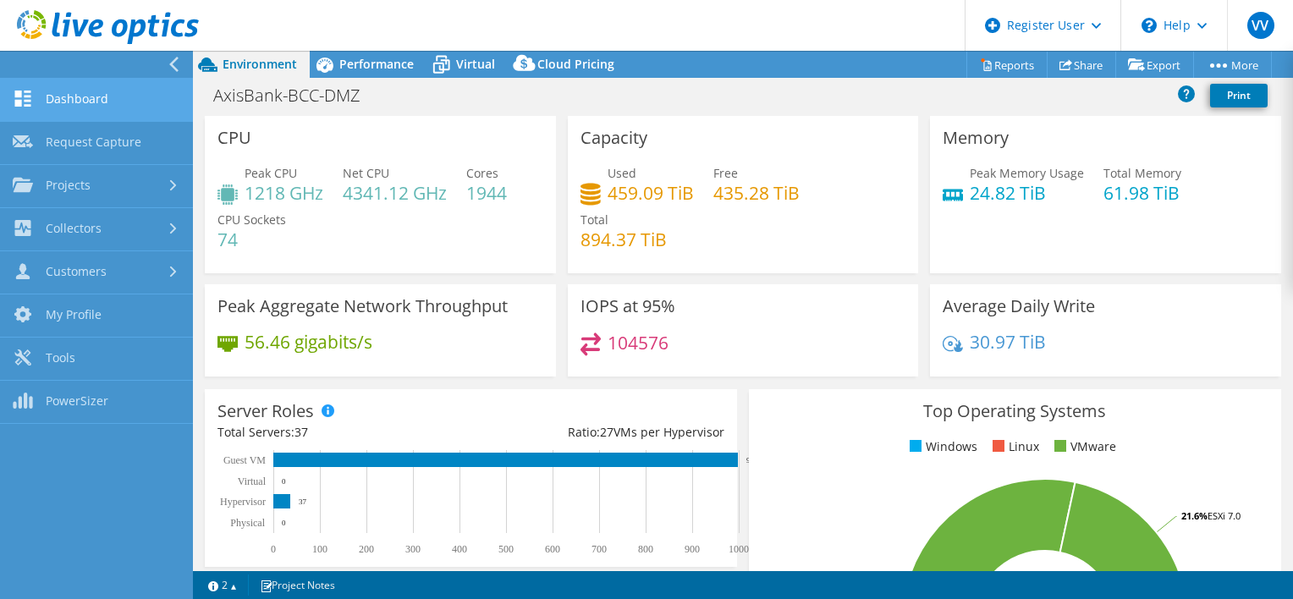
click at [84, 95] on link "Dashboard" at bounding box center [96, 100] width 193 height 43
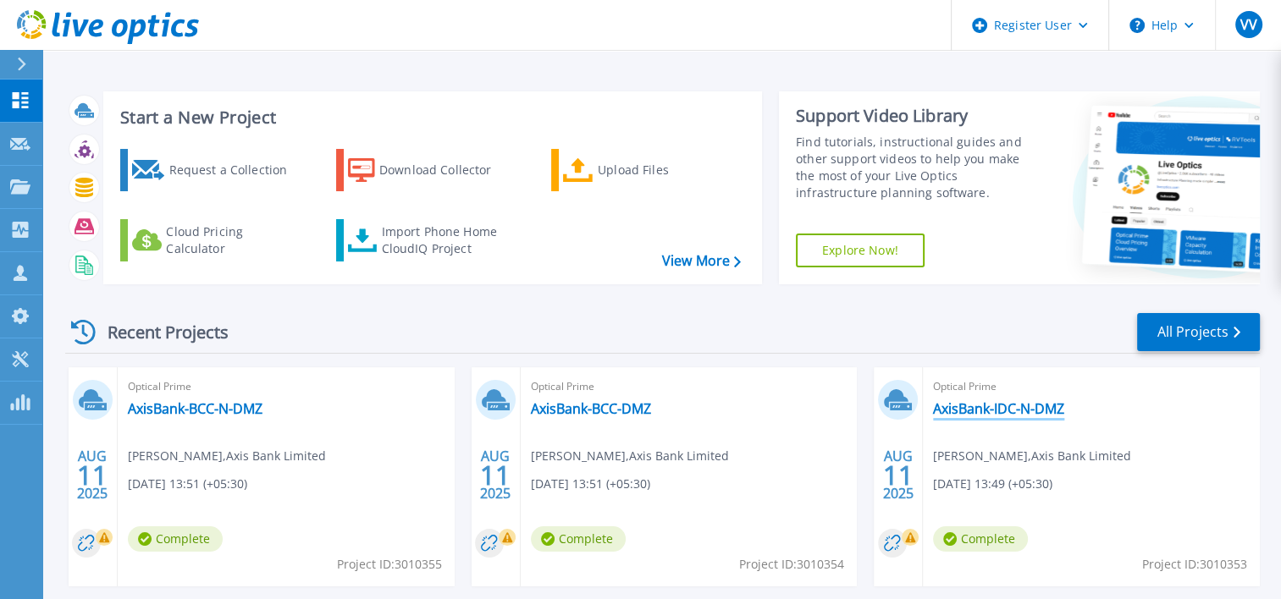
click at [1035, 407] on link "AxisBank-IDC-N-DMZ" at bounding box center [998, 408] width 131 height 17
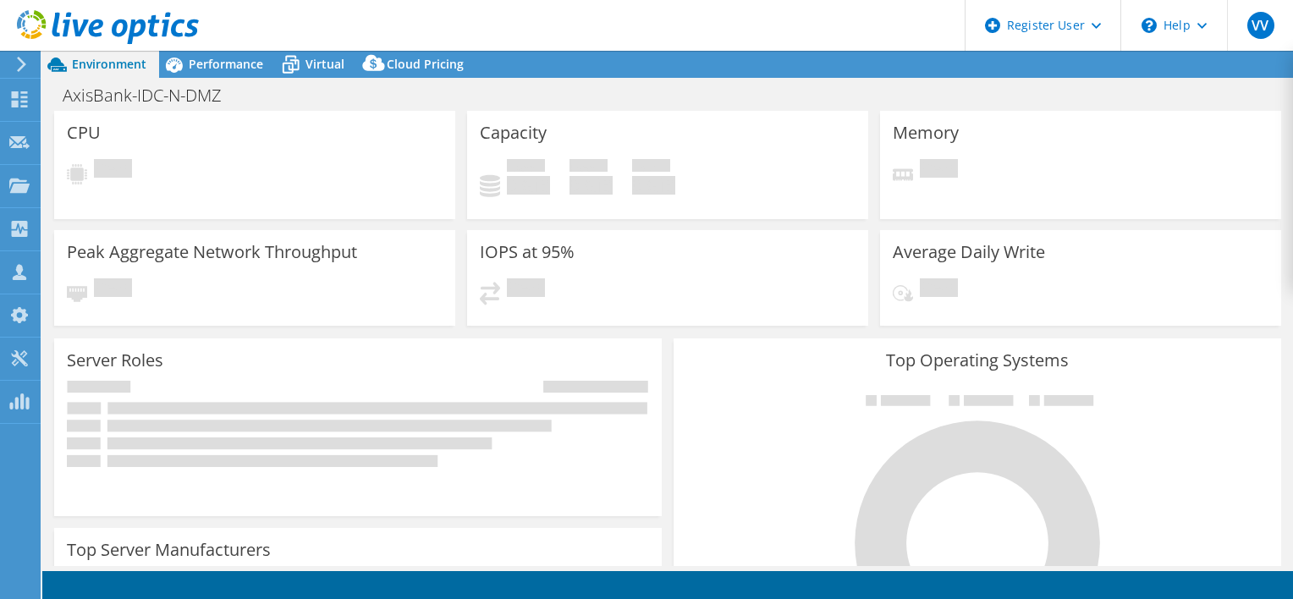
select select "USD"
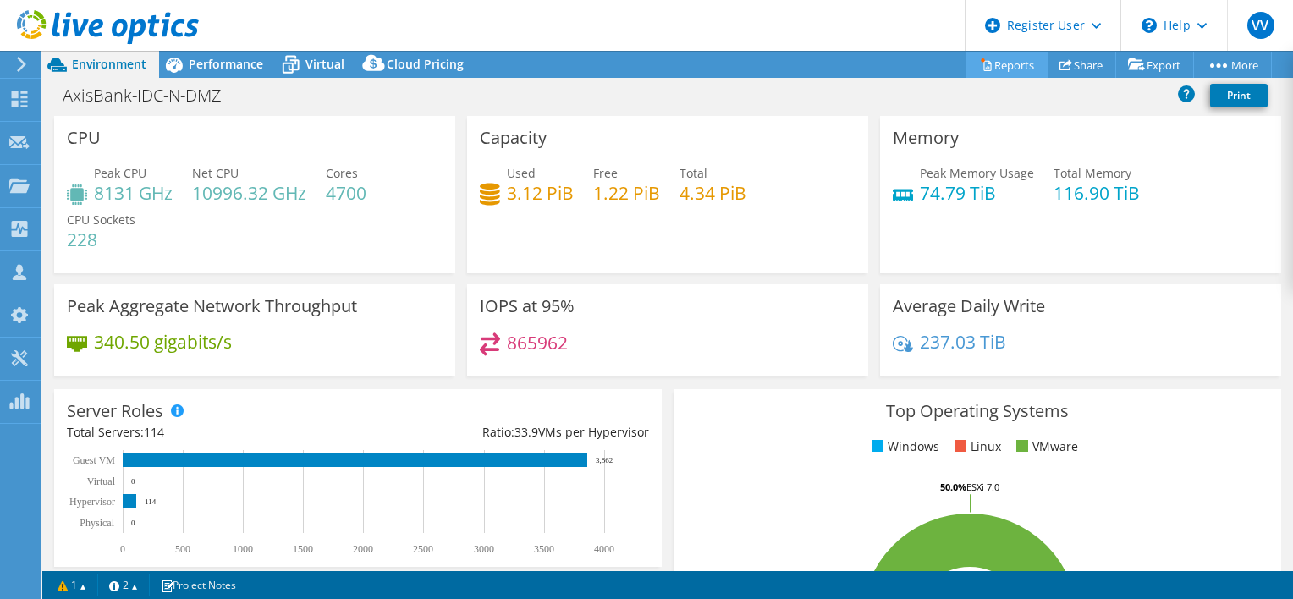
click at [1012, 66] on link "Reports" at bounding box center [1007, 65] width 81 height 26
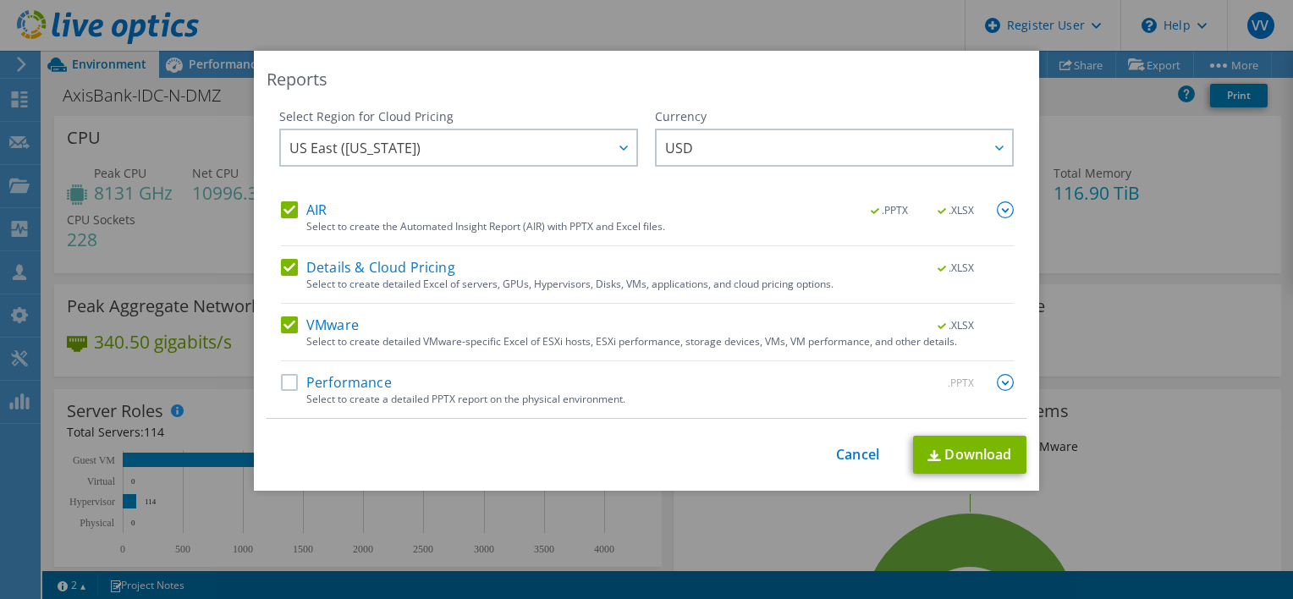
click at [285, 378] on label "Performance" at bounding box center [336, 382] width 111 height 17
click at [0, 0] on input "Performance" at bounding box center [0, 0] width 0 height 0
click at [528, 151] on span "US East (Virginia)" at bounding box center [462, 147] width 347 height 35
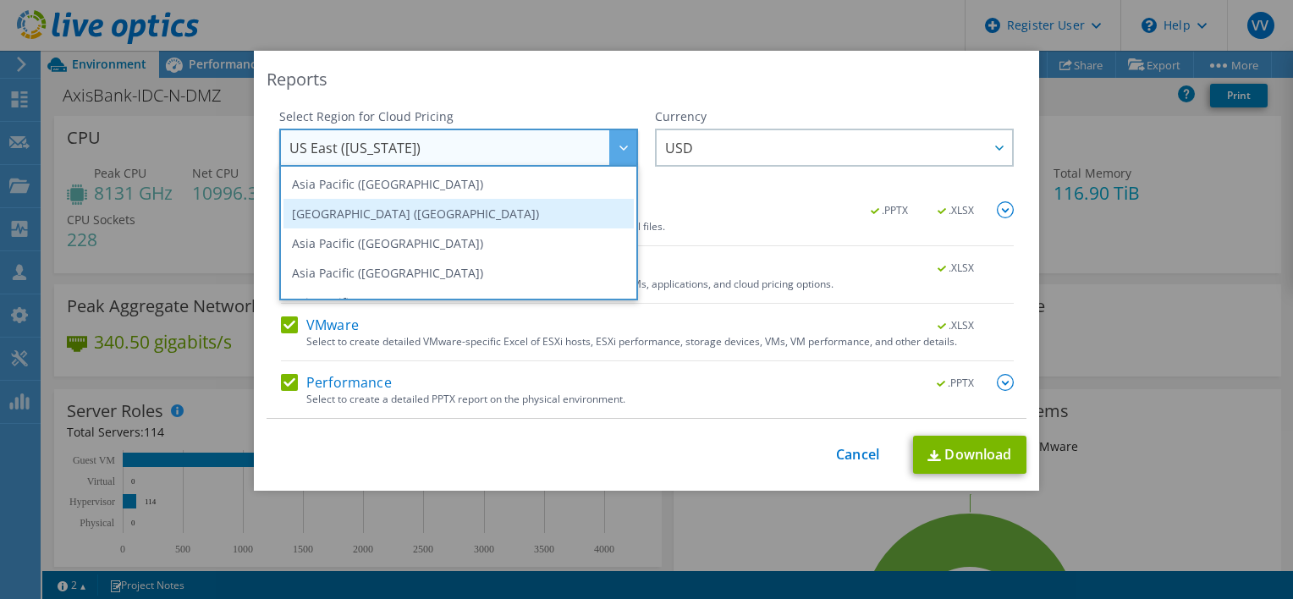
click at [518, 207] on li "Asia Pacific (Mumbai)" at bounding box center [459, 214] width 350 height 30
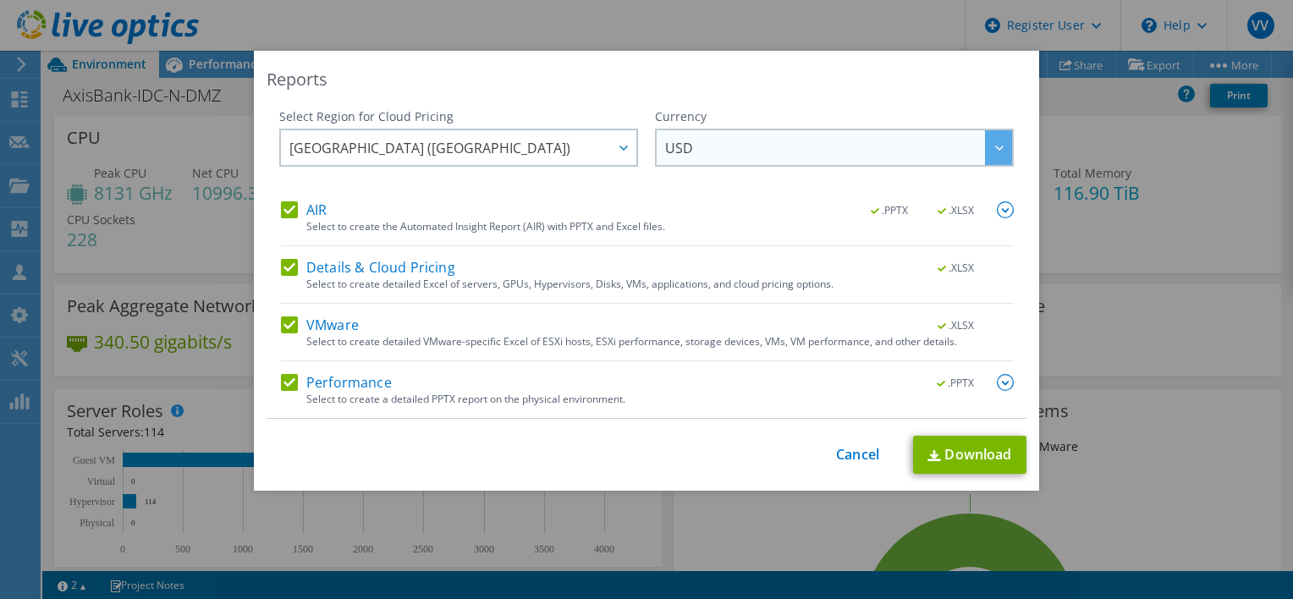
click at [717, 152] on span "USD" at bounding box center [838, 147] width 347 height 35
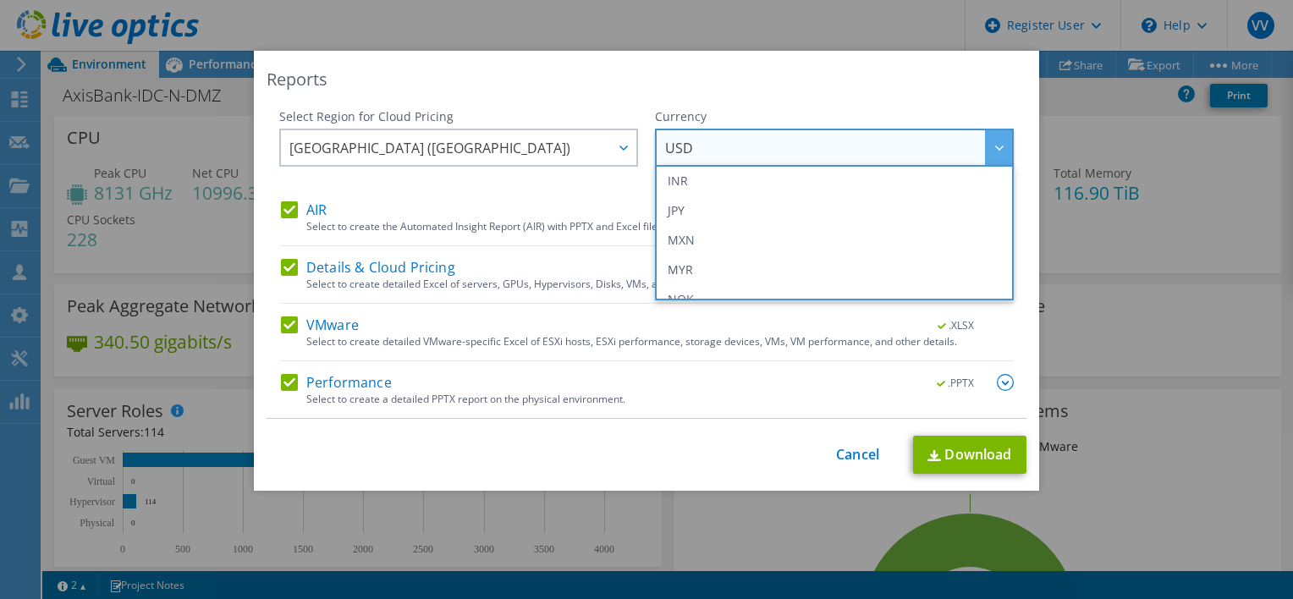
scroll to position [332, 0]
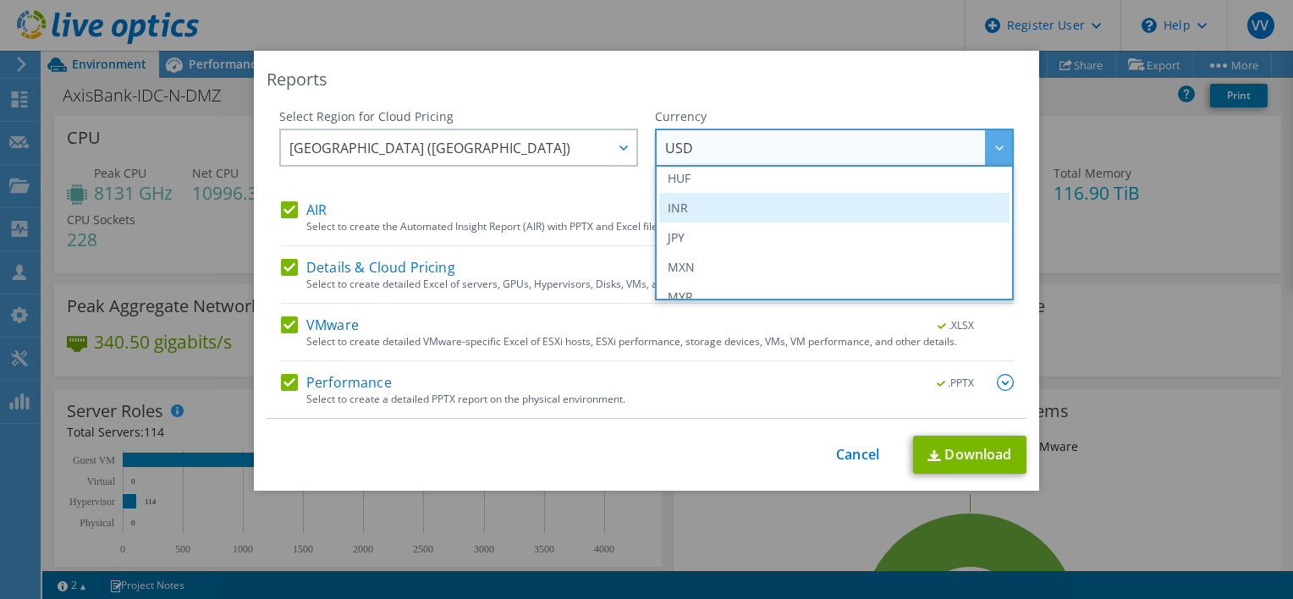
click at [837, 198] on li "INR" at bounding box center [834, 208] width 350 height 30
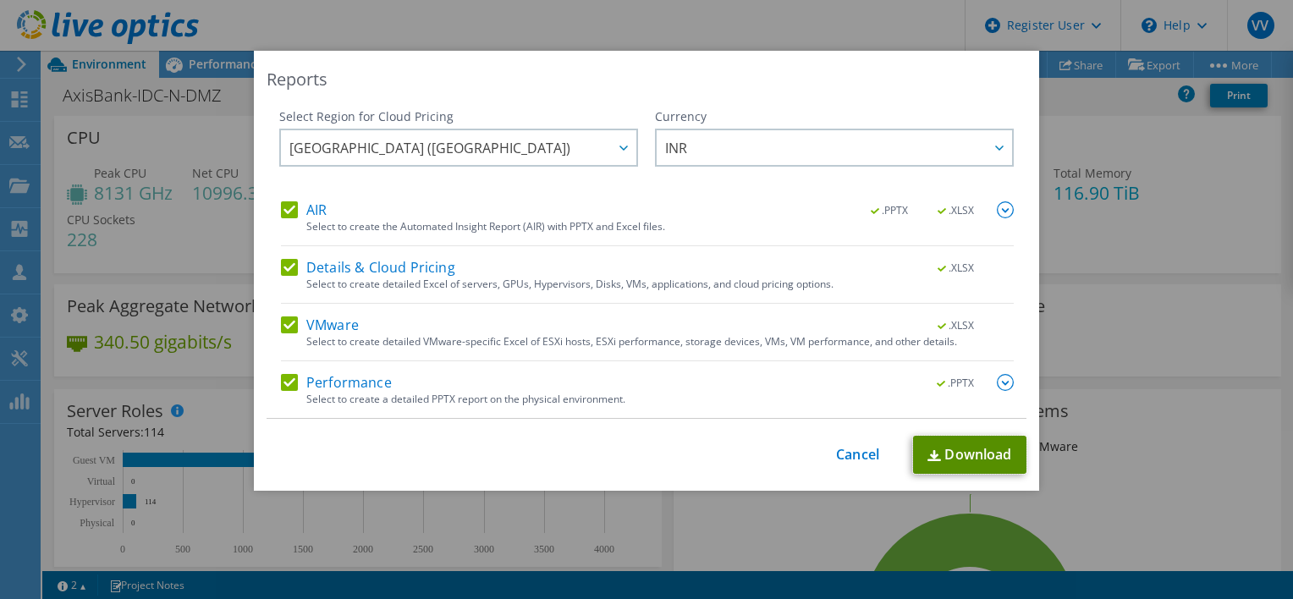
click at [963, 460] on link "Download" at bounding box center [969, 455] width 113 height 38
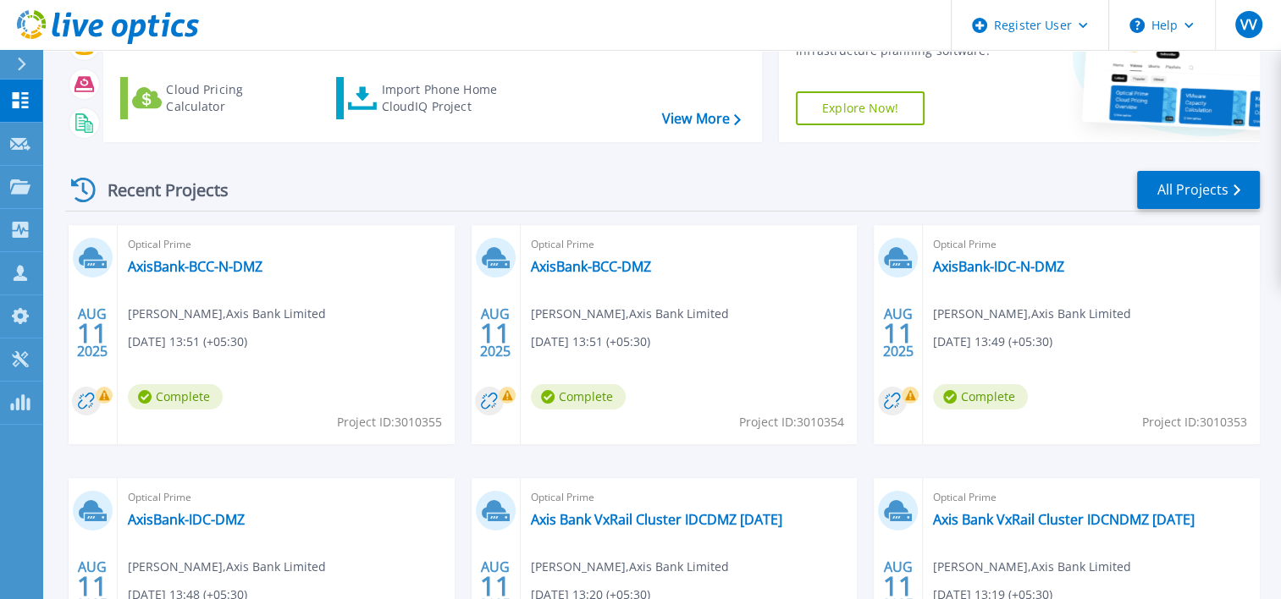
scroll to position [169, 0]
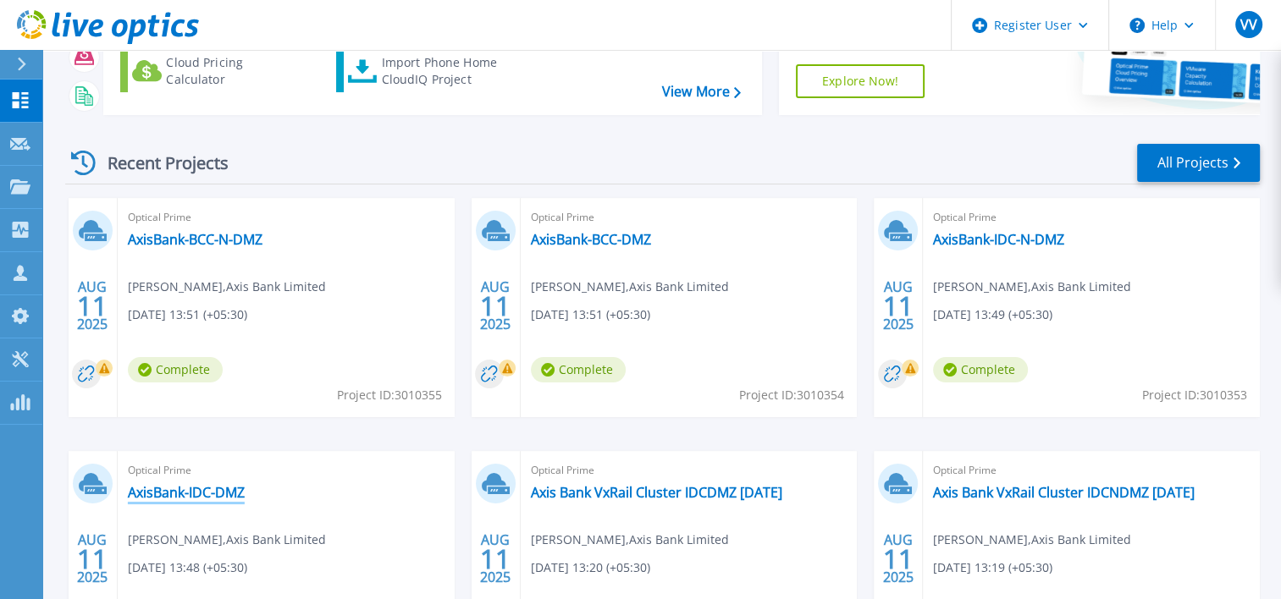
click at [219, 493] on link "AxisBank-IDC-DMZ" at bounding box center [186, 492] width 117 height 17
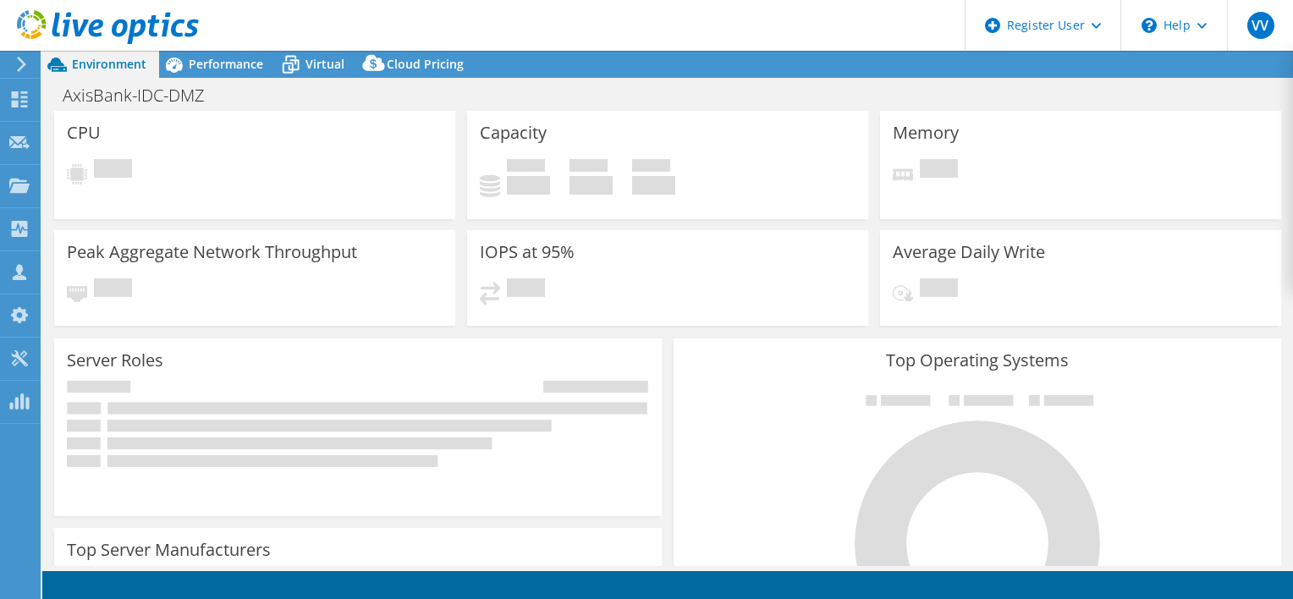
select select "USD"
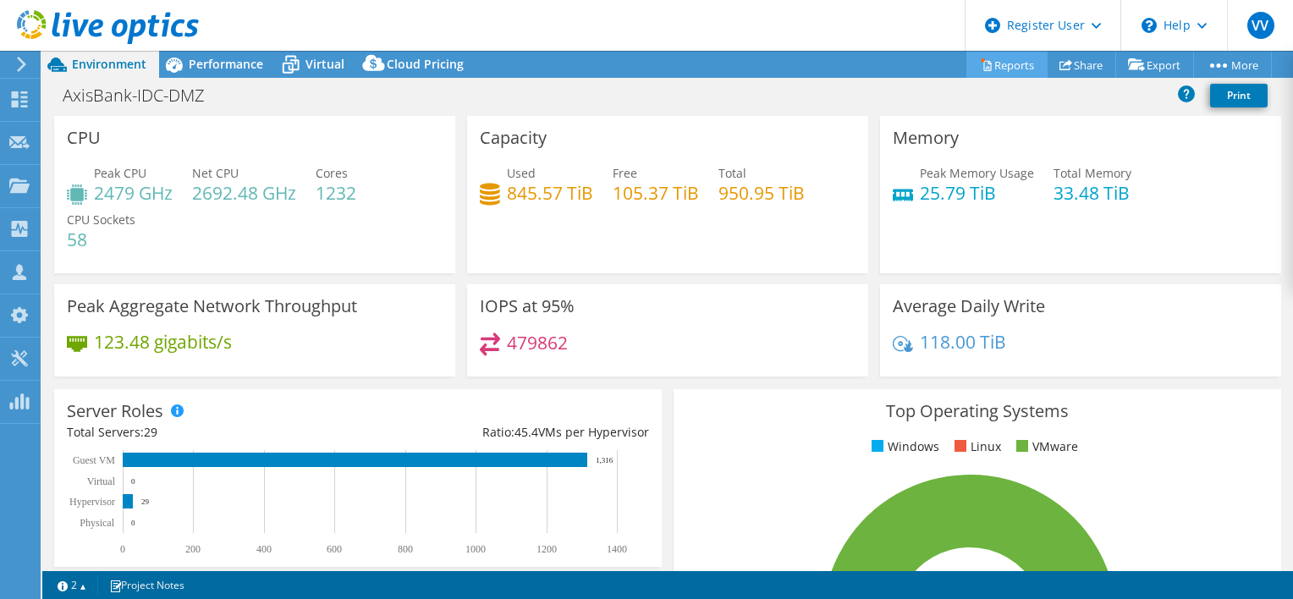
click at [1003, 64] on link "Reports" at bounding box center [1007, 65] width 81 height 26
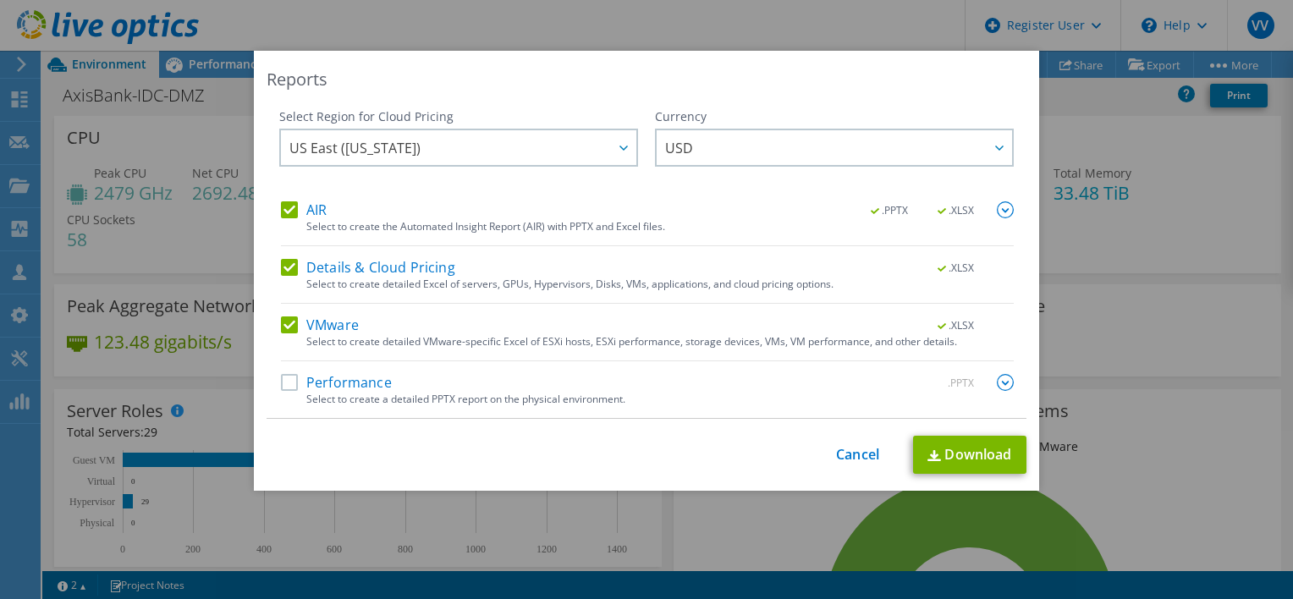
click at [358, 379] on label "Performance" at bounding box center [336, 382] width 111 height 17
click at [0, 0] on input "Performance" at bounding box center [0, 0] width 0 height 0
click at [742, 145] on span "USD" at bounding box center [838, 147] width 347 height 35
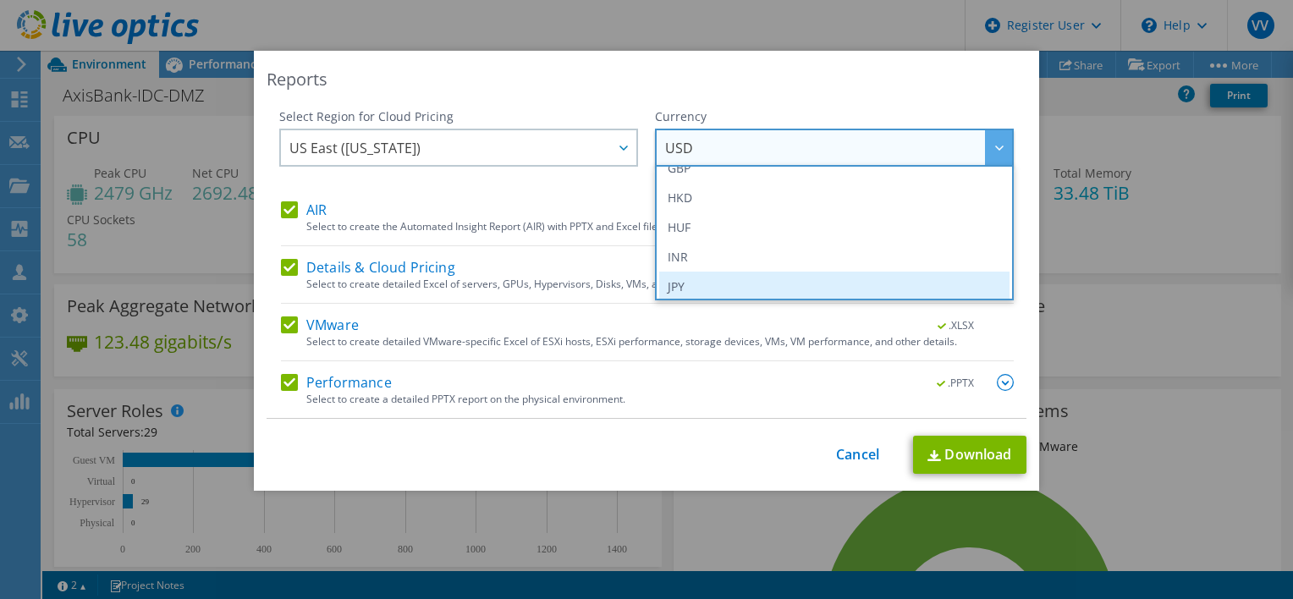
scroll to position [275, 0]
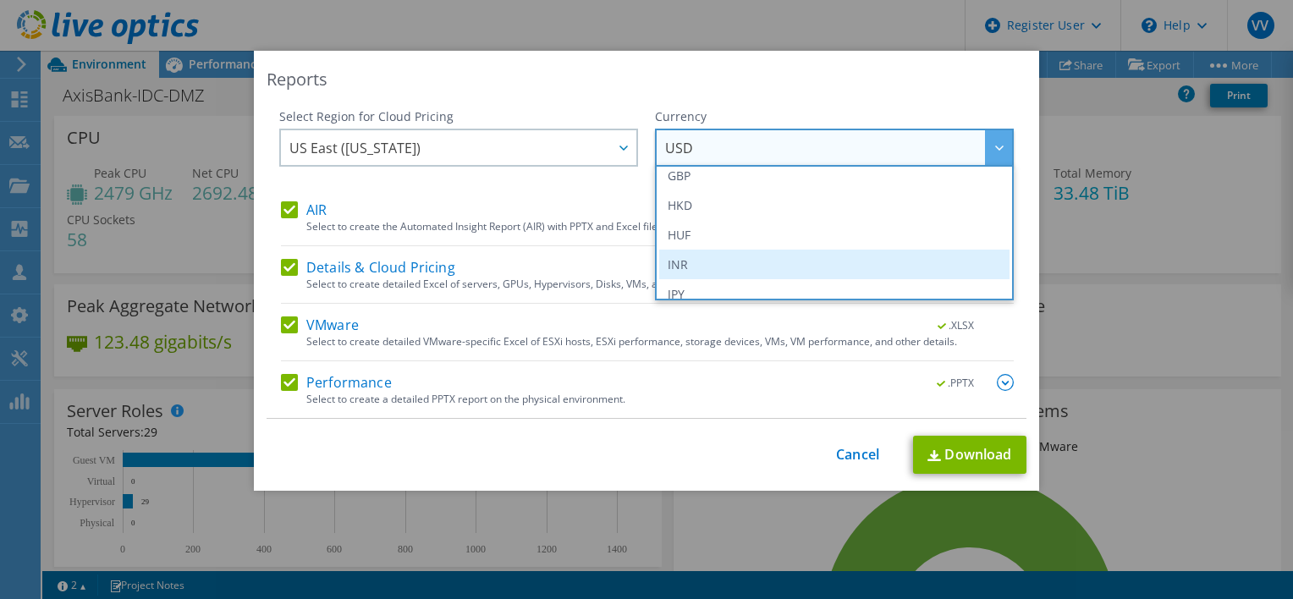
click at [687, 260] on li "INR" at bounding box center [834, 265] width 350 height 30
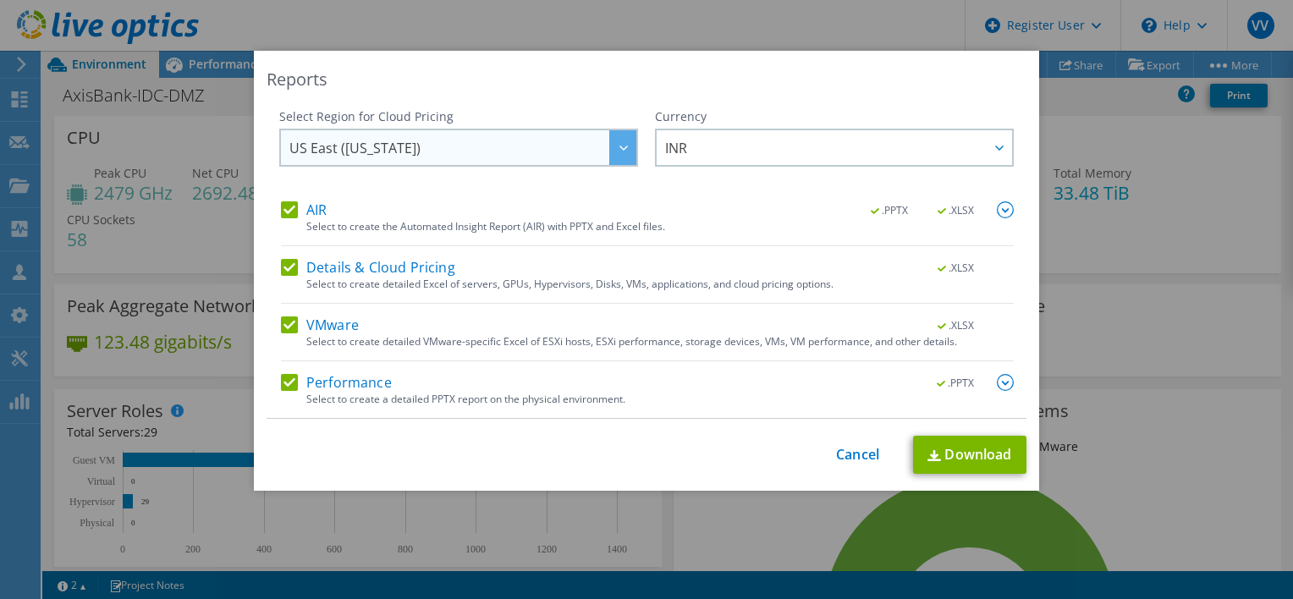
click at [623, 144] on div at bounding box center [622, 147] width 27 height 35
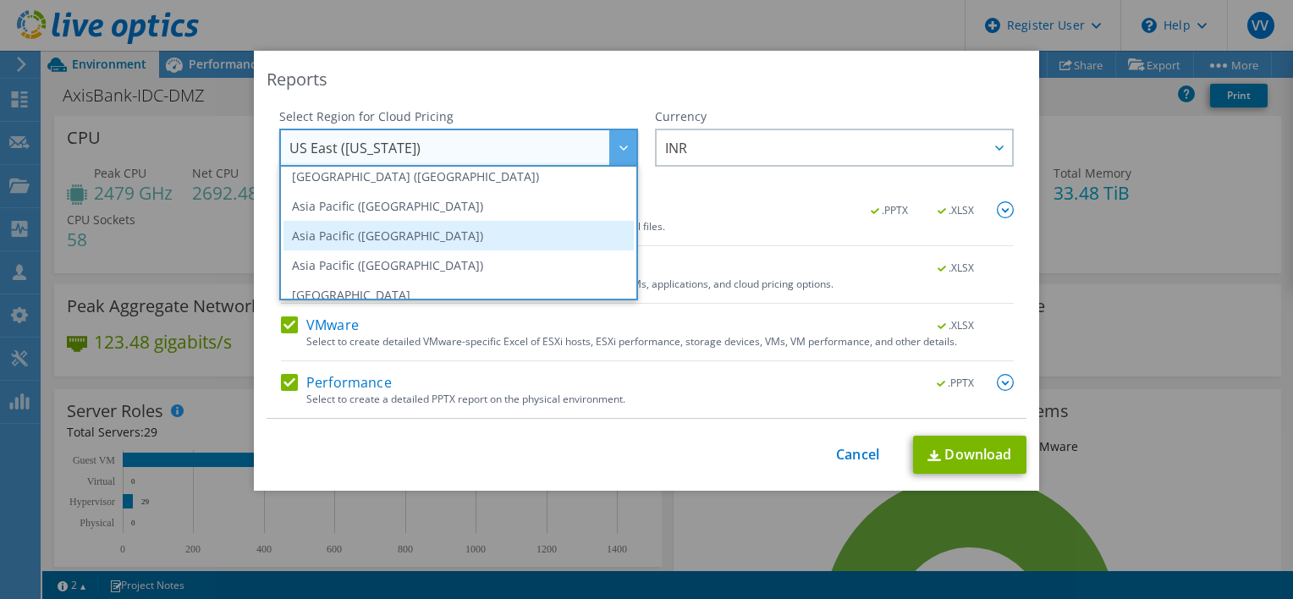
scroll to position [0, 0]
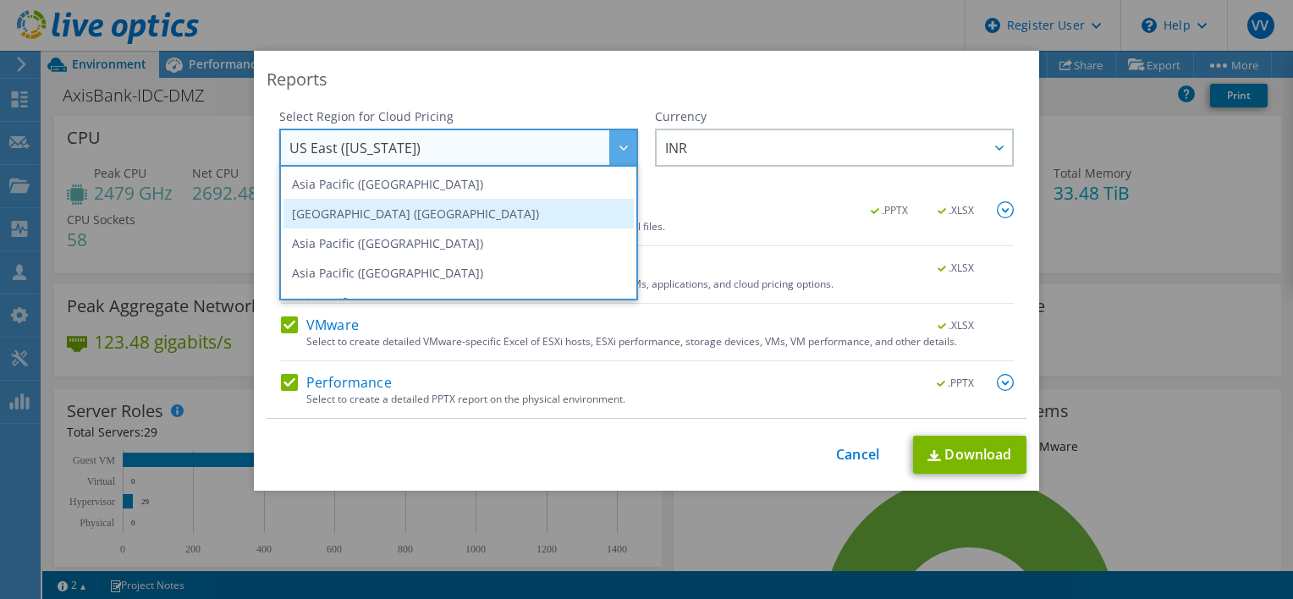
click at [432, 210] on li "Asia Pacific (Mumbai)" at bounding box center [459, 214] width 350 height 30
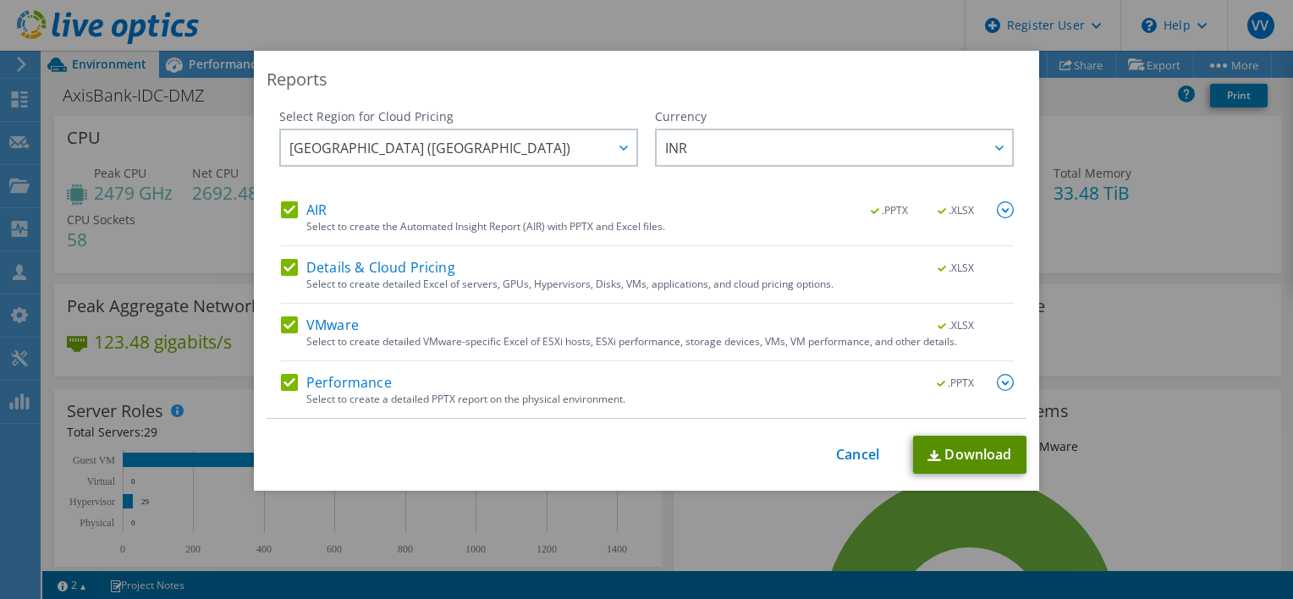
click at [963, 451] on link "Download" at bounding box center [969, 455] width 113 height 38
click at [1122, 111] on div "Reports Select Region for Cloud Pricing Asia Pacific (Hong Kong) Asia Pacific (…" at bounding box center [646, 300] width 1293 height 498
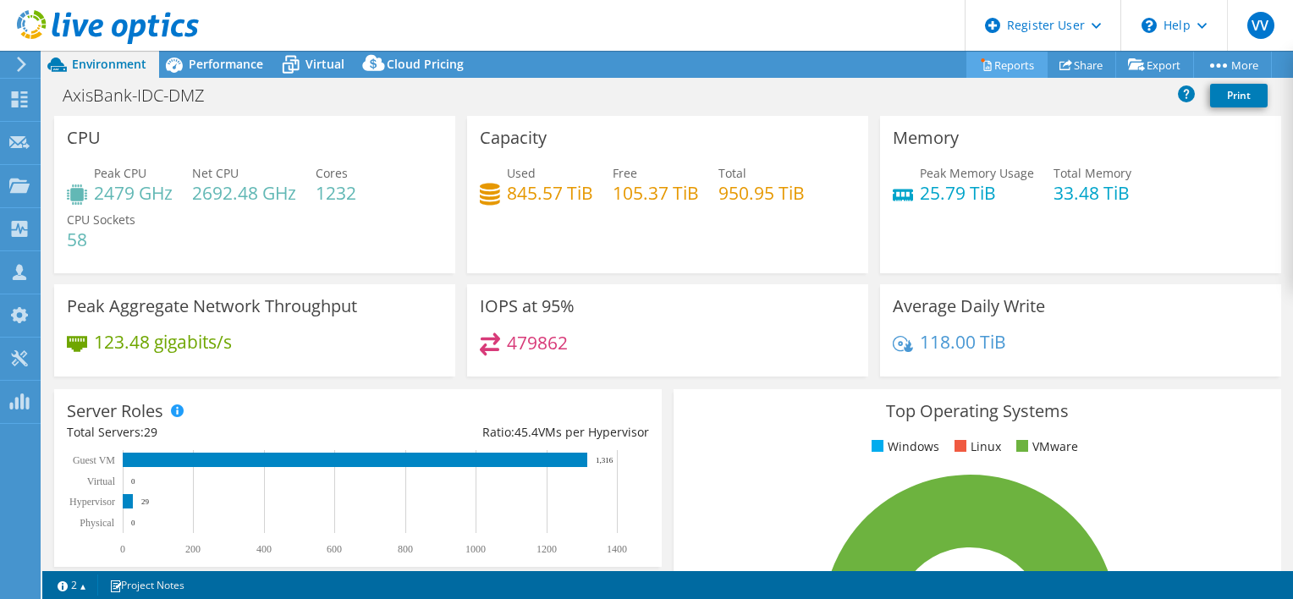
click at [998, 68] on link "Reports" at bounding box center [1007, 65] width 81 height 26
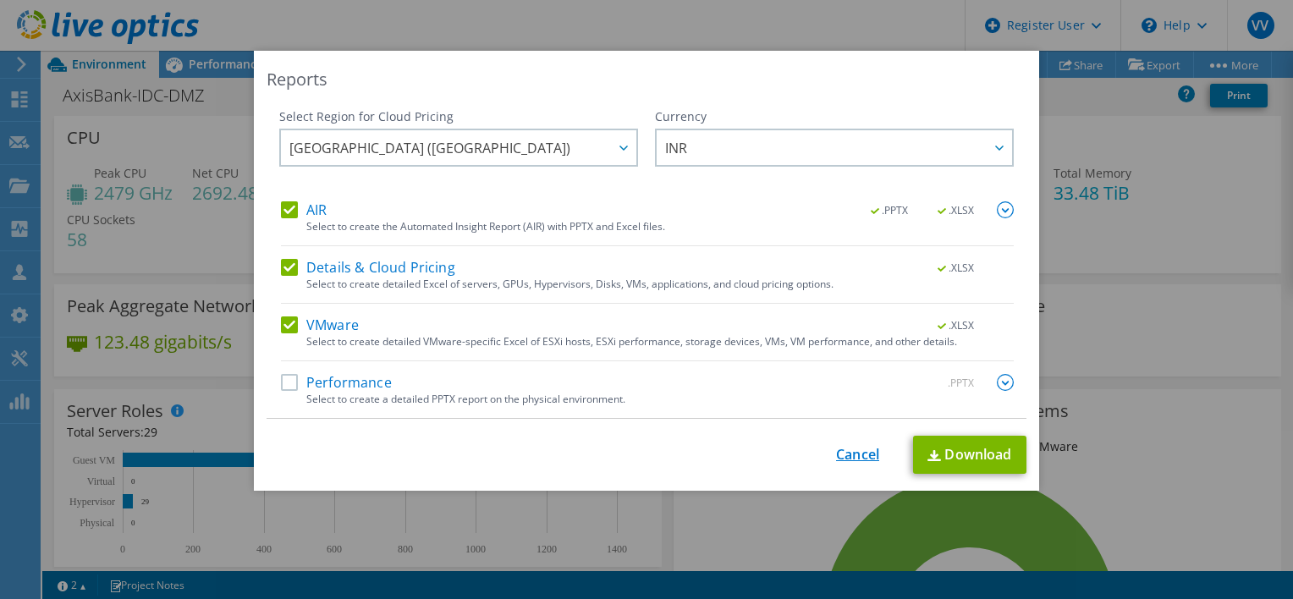
click at [857, 453] on link "Cancel" at bounding box center [857, 455] width 43 height 16
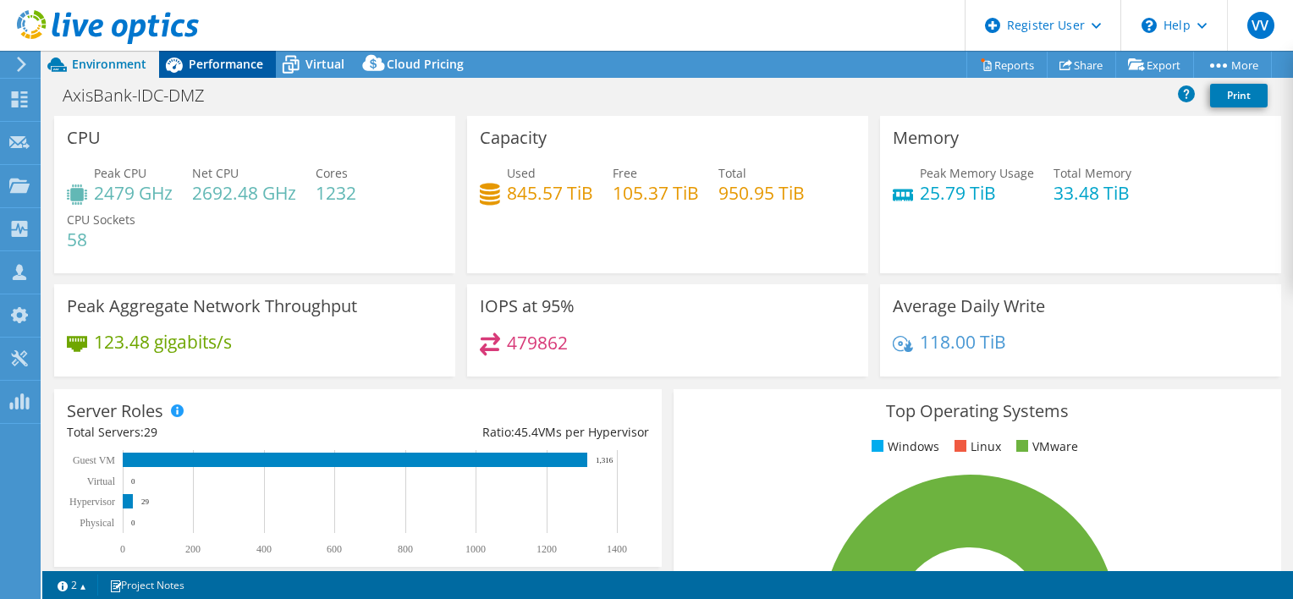
click at [250, 58] on span "Performance" at bounding box center [226, 64] width 74 height 16
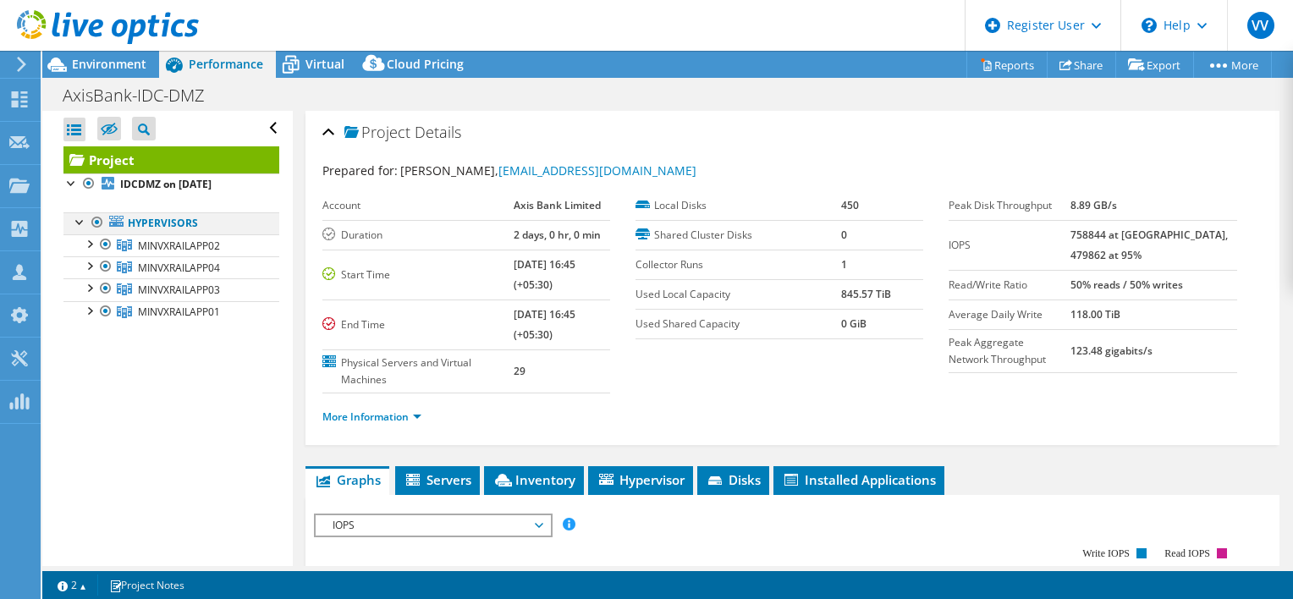
click at [80, 224] on div at bounding box center [80, 220] width 17 height 17
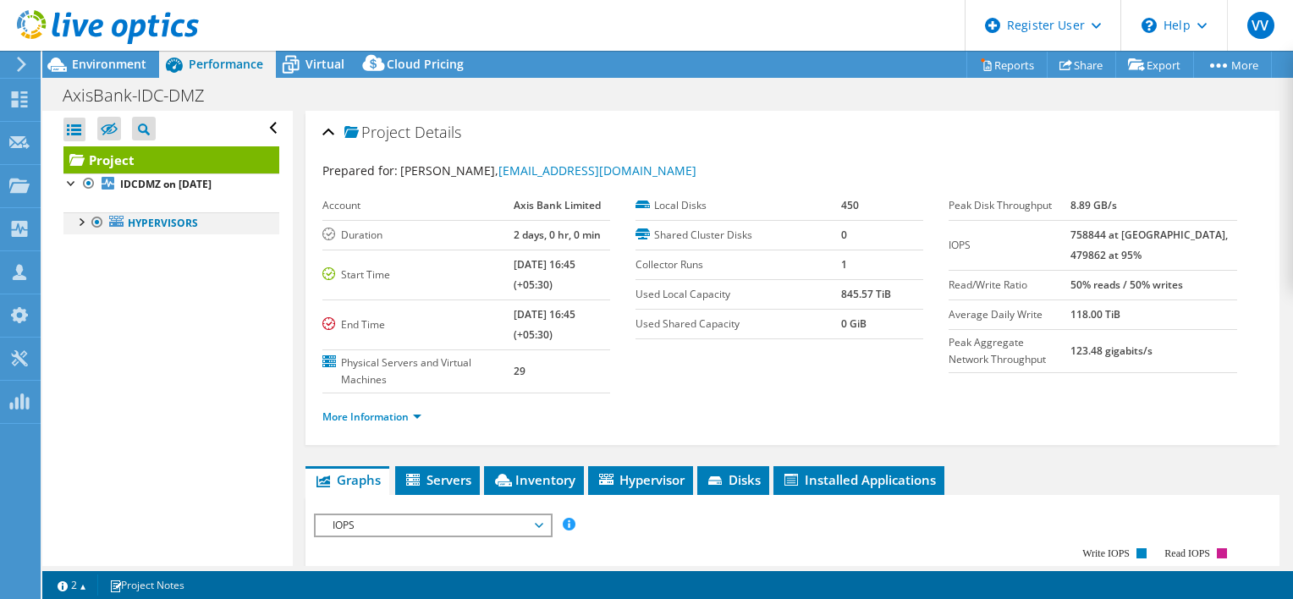
click at [80, 224] on div at bounding box center [80, 220] width 17 height 17
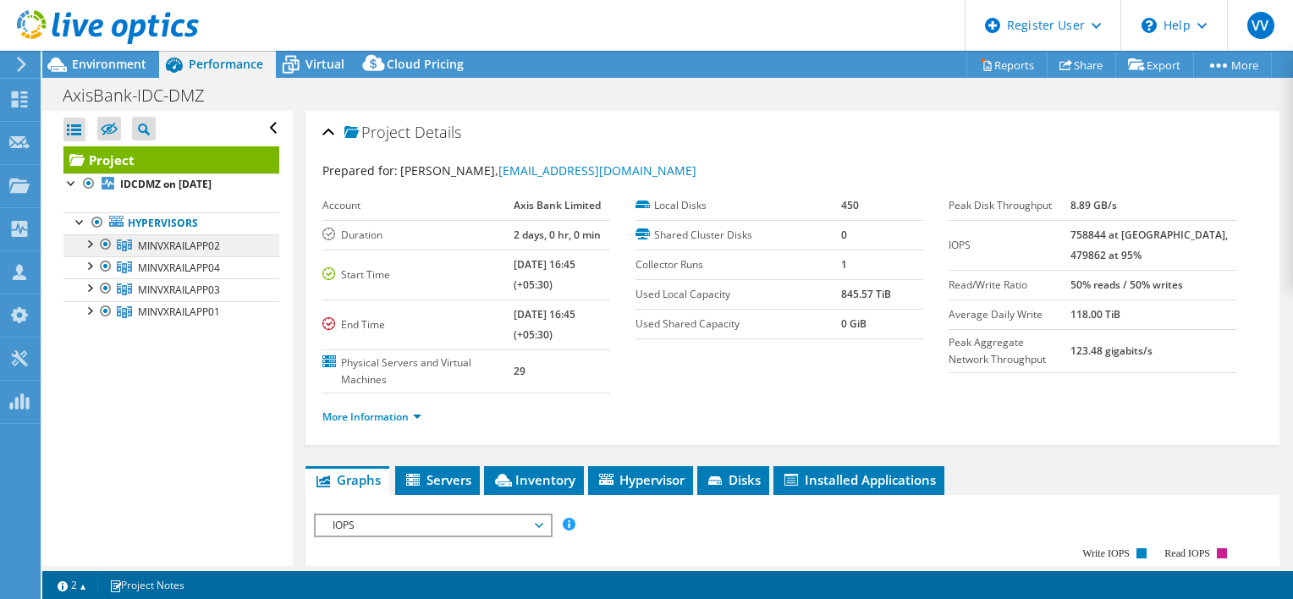
click at [188, 247] on span "MINVXRAILAPP02" at bounding box center [179, 246] width 82 height 14
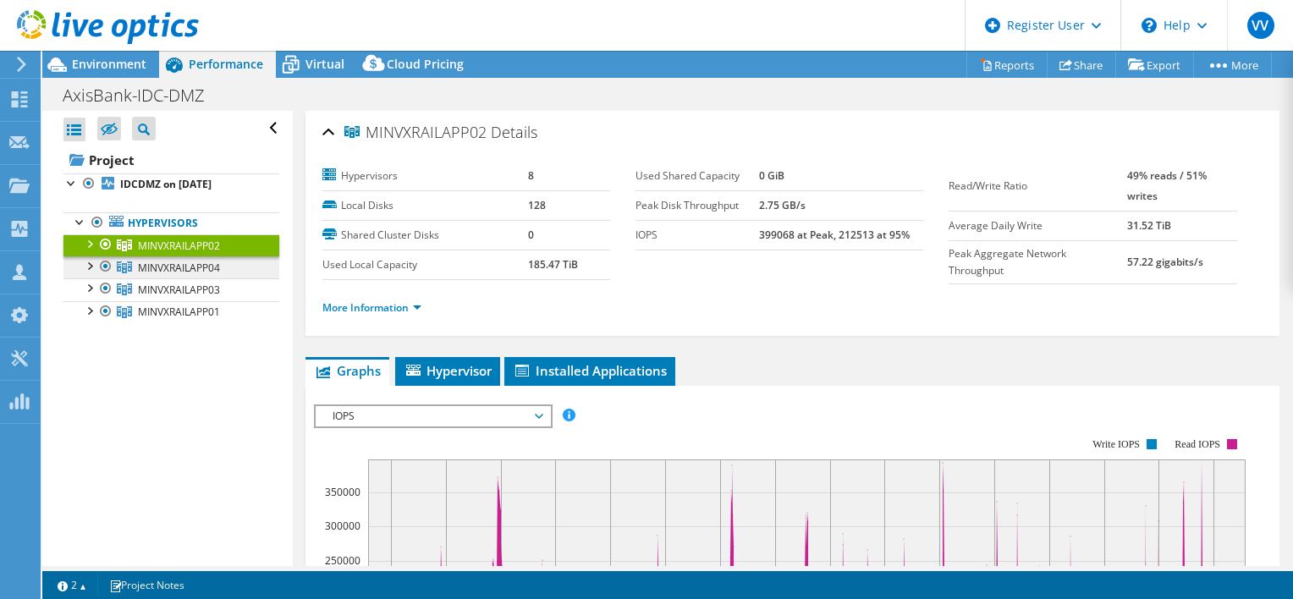
click at [234, 256] on link "MINVXRAILAPP04" at bounding box center [171, 245] width 216 height 22
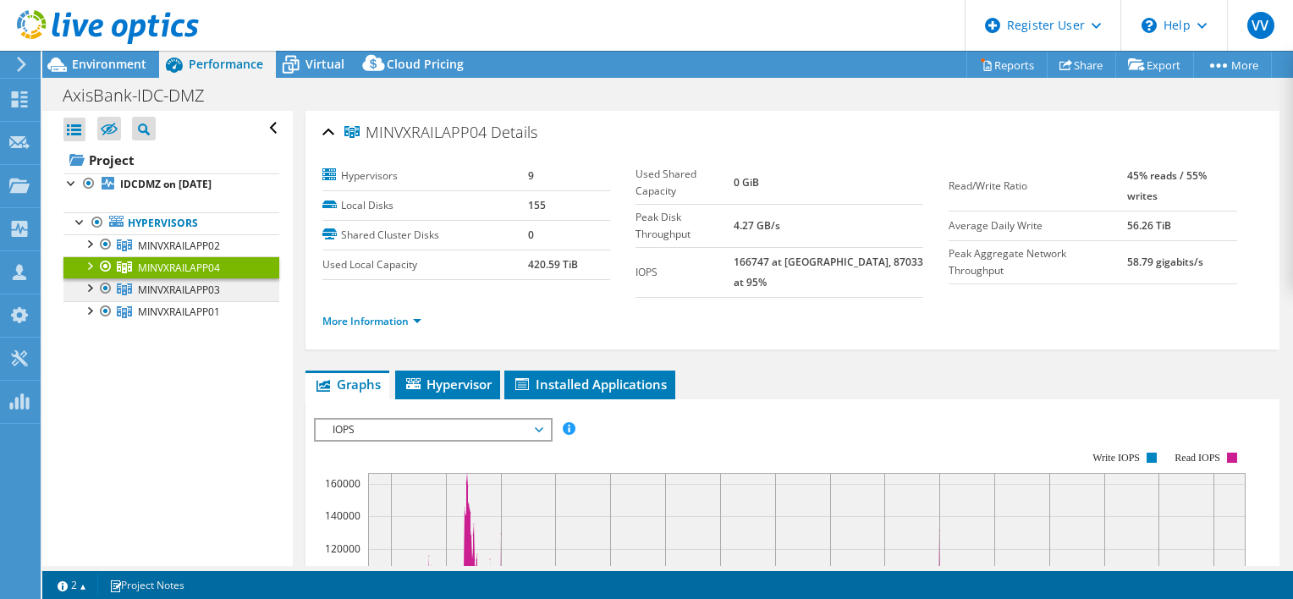
click at [203, 256] on link "MINVXRAILAPP03" at bounding box center [171, 245] width 216 height 22
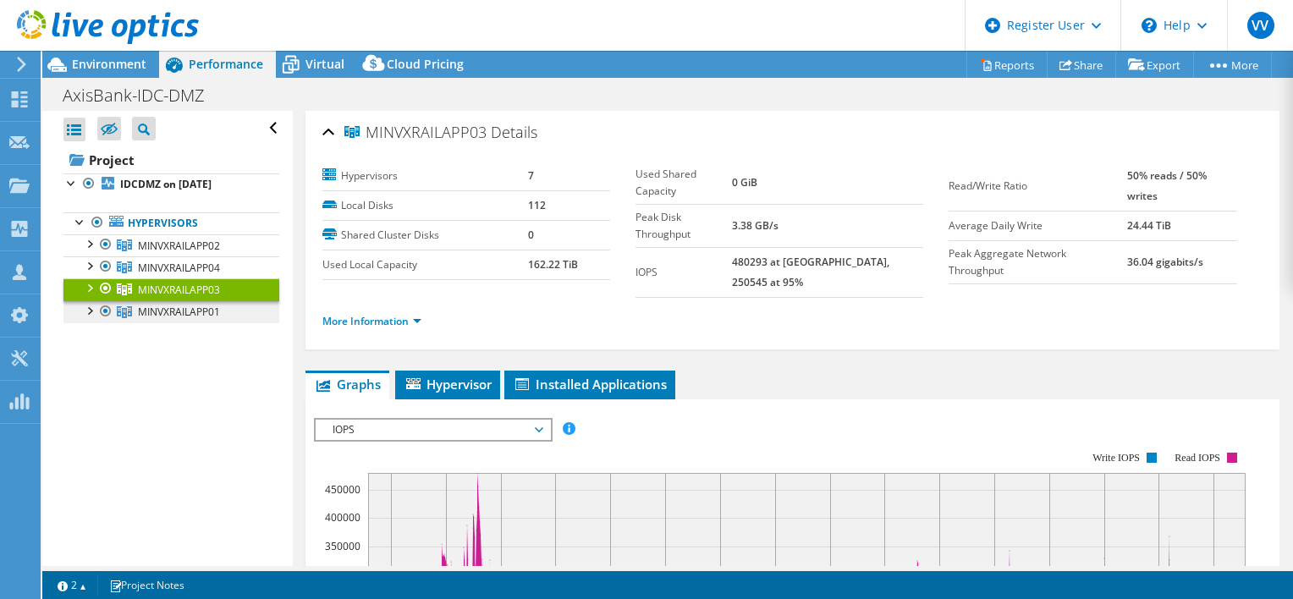
click at [221, 256] on link "MINVXRAILAPP01" at bounding box center [171, 245] width 216 height 22
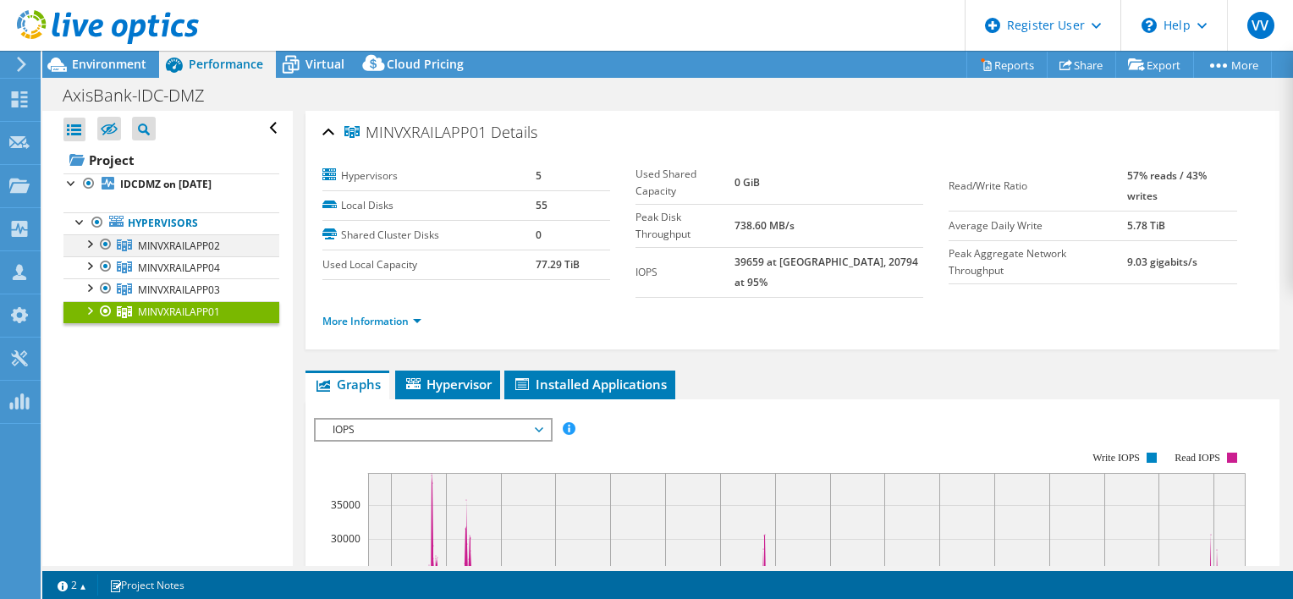
click at [89, 243] on div at bounding box center [88, 242] width 17 height 17
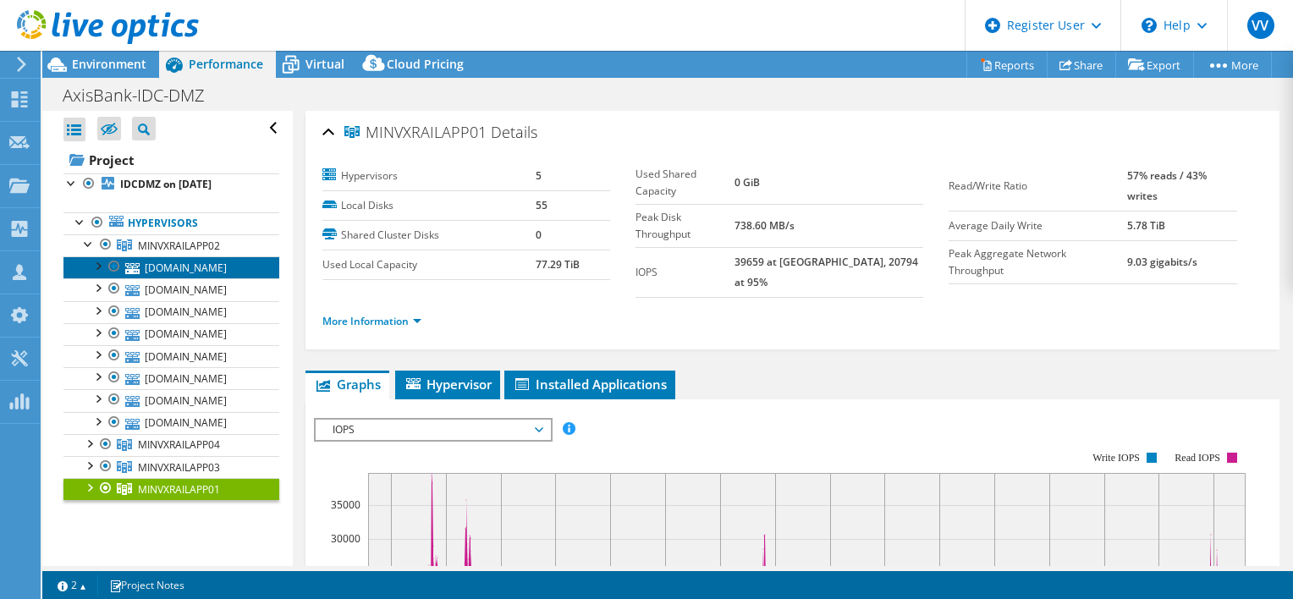
click at [207, 273] on link "mdmzvxesxi13.axisb.com" at bounding box center [171, 267] width 216 height 22
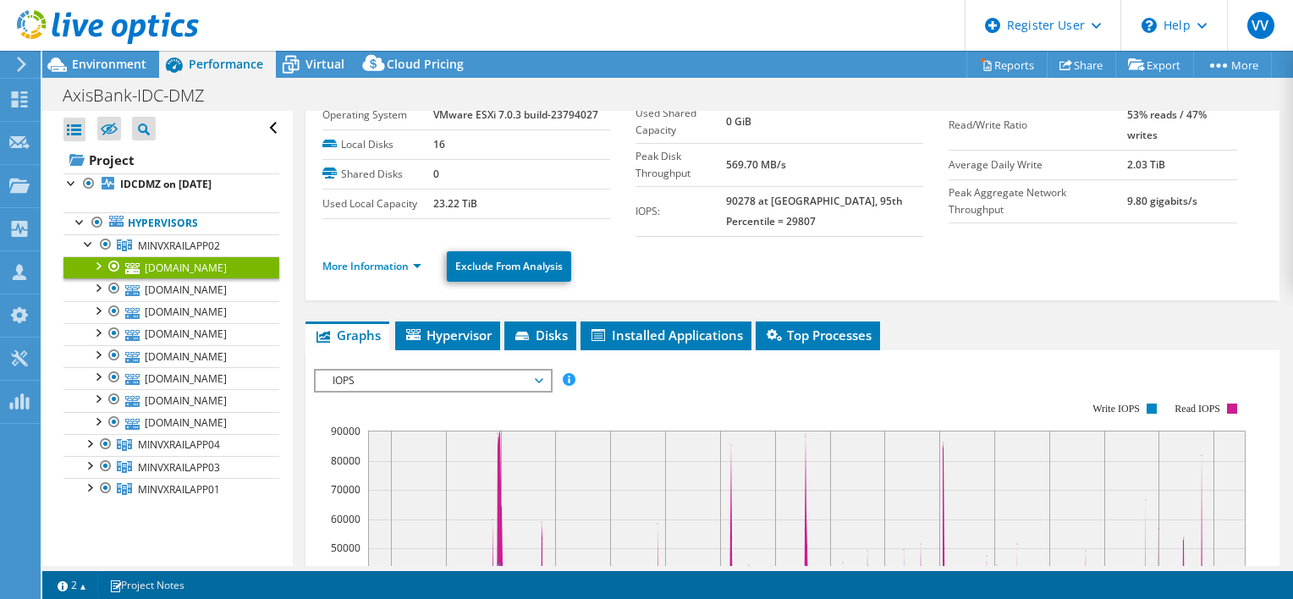
scroll to position [85, 0]
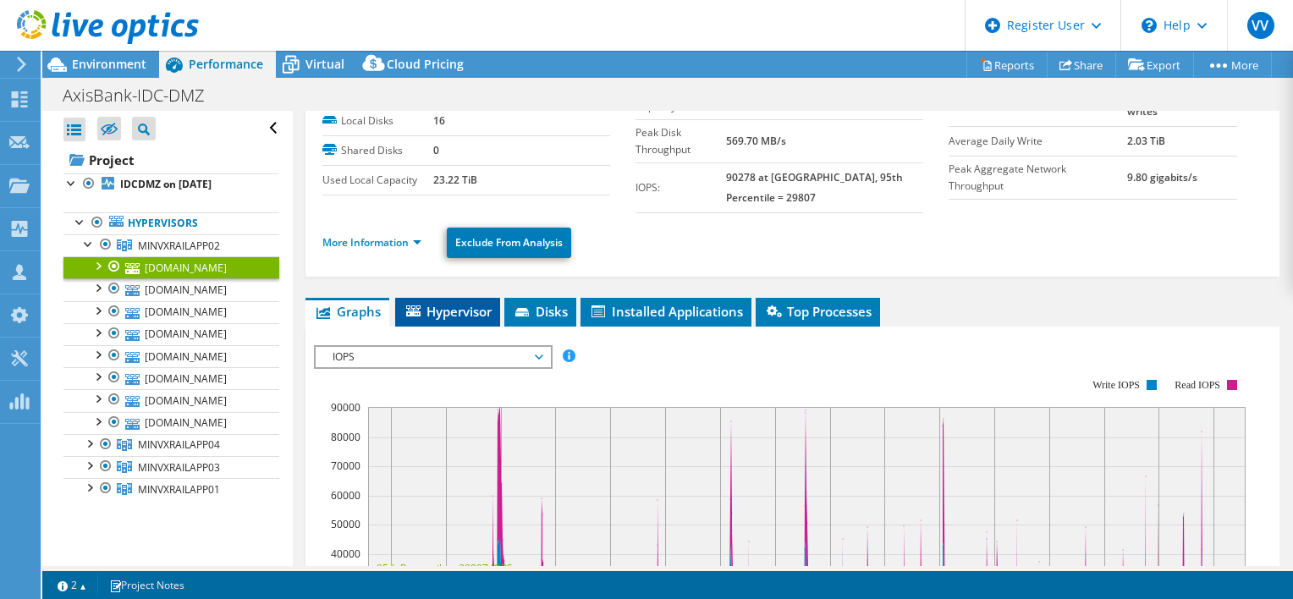
click at [423, 310] on span "Hypervisor" at bounding box center [448, 311] width 88 height 17
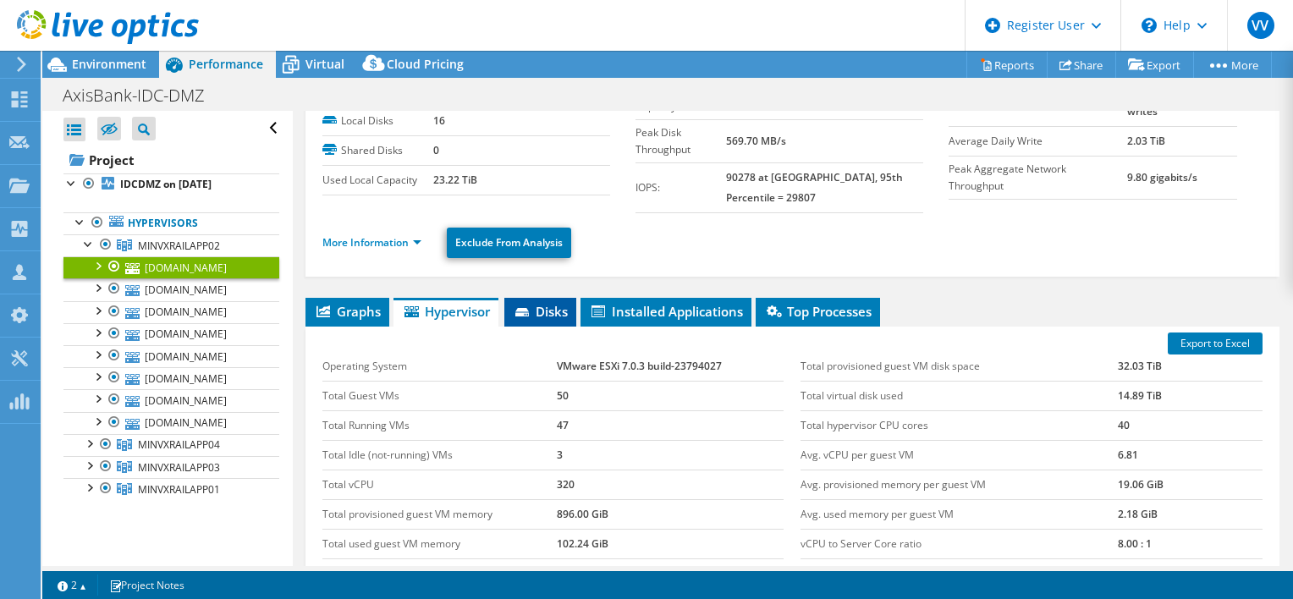
click at [563, 309] on span "Disks" at bounding box center [540, 311] width 55 height 17
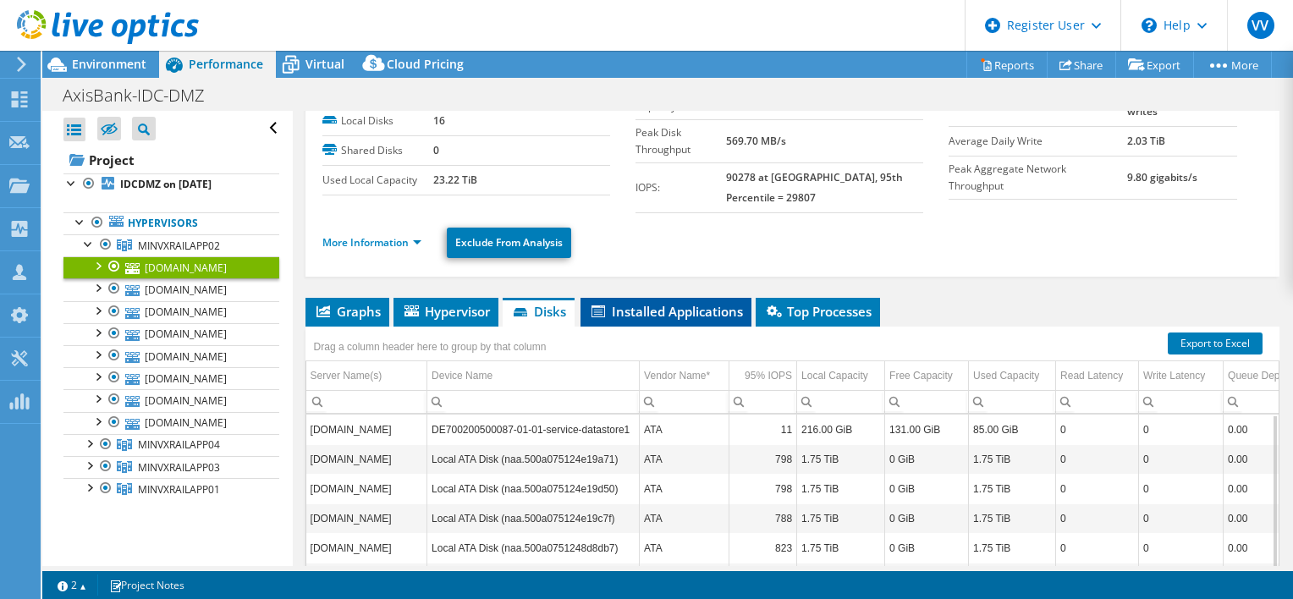
click at [682, 312] on span "Installed Applications" at bounding box center [666, 311] width 154 height 17
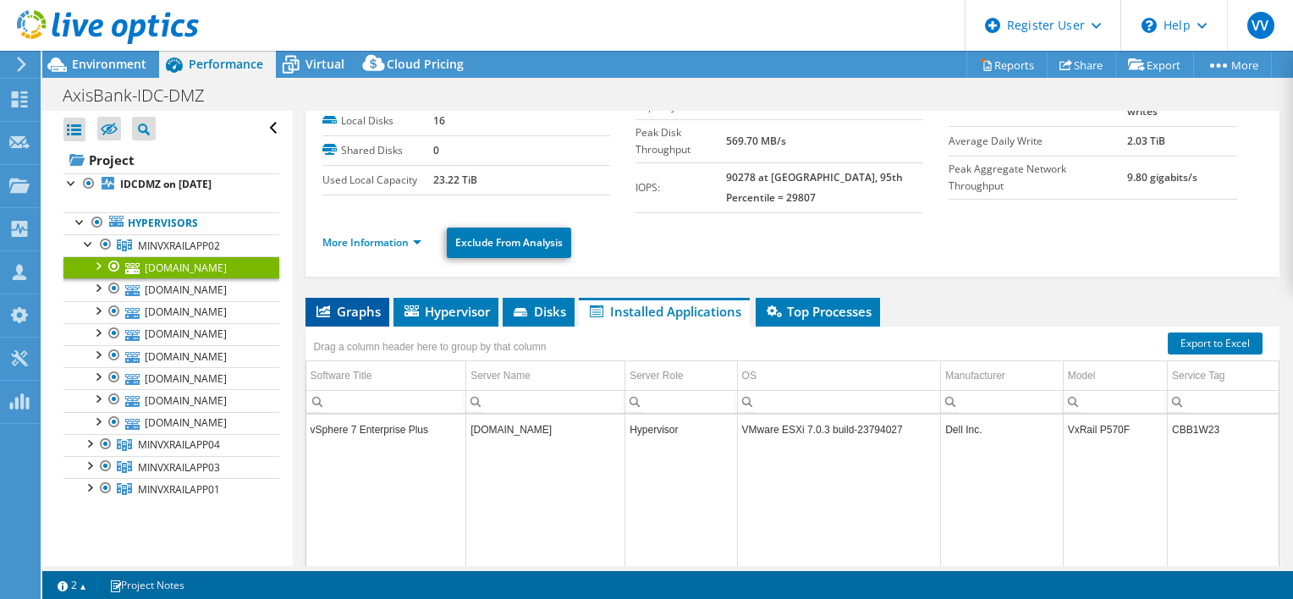
click at [344, 303] on span "Graphs" at bounding box center [347, 311] width 67 height 17
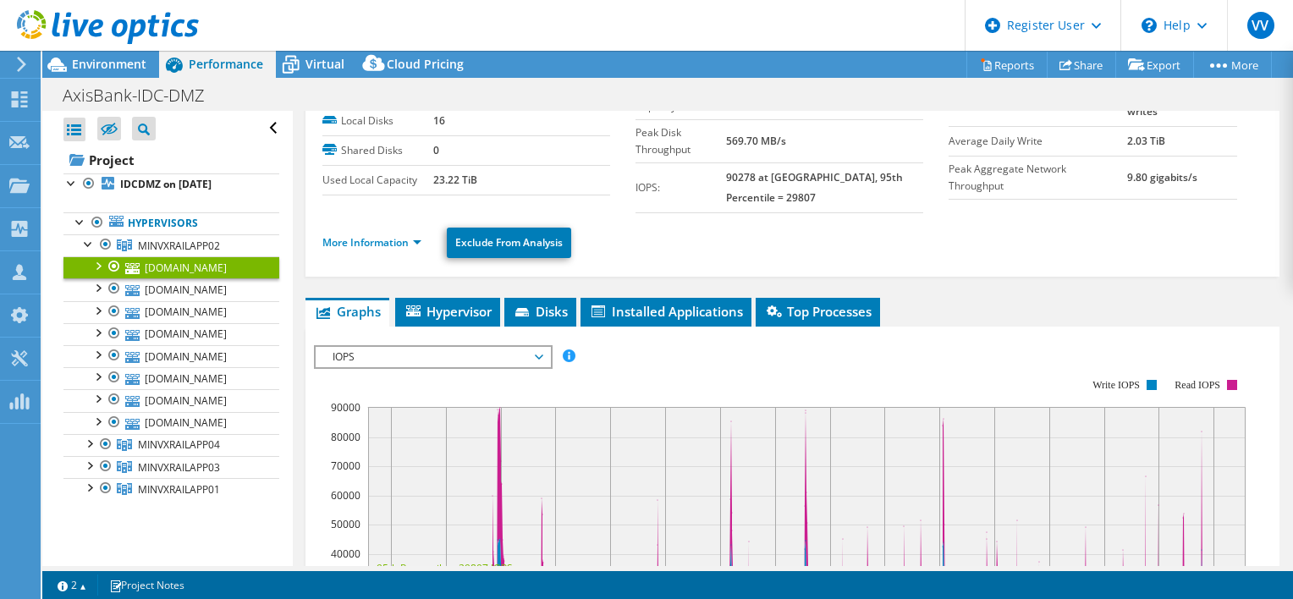
scroll to position [0, 0]
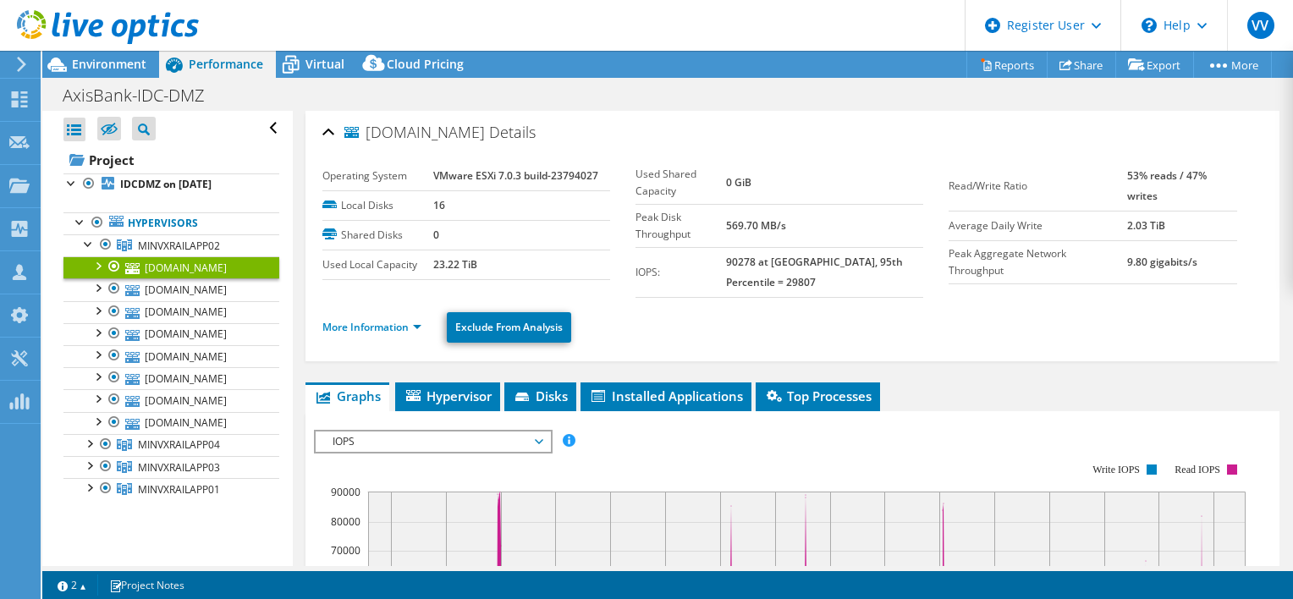
click at [208, 265] on link "mdmzvxesxi13.axisb.com" at bounding box center [171, 267] width 216 height 22
click at [81, 238] on div at bounding box center [88, 242] width 17 height 17
